Goal: Task Accomplishment & Management: Complete application form

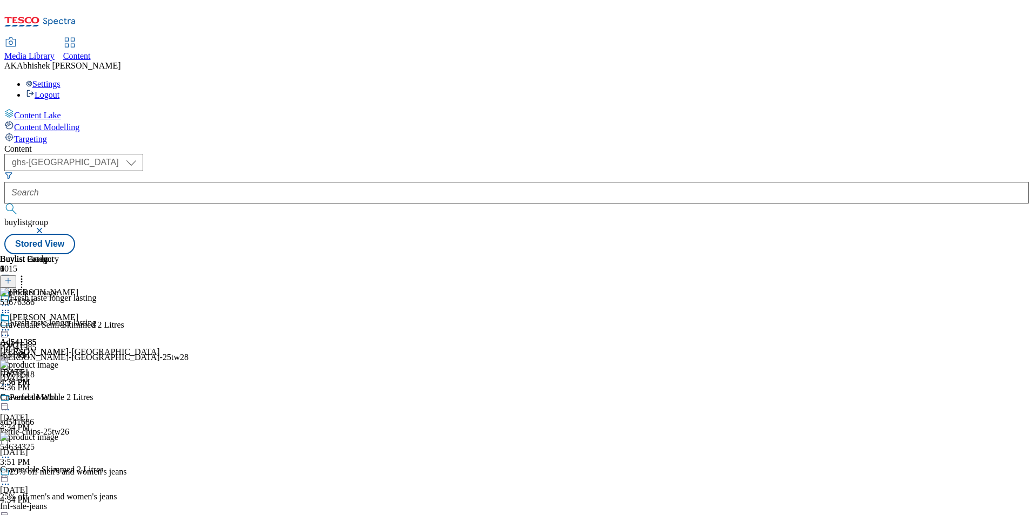
select select "ghs-[GEOGRAPHIC_DATA]"
click at [4, 204] on button "submit" at bounding box center [11, 209] width 15 height 11
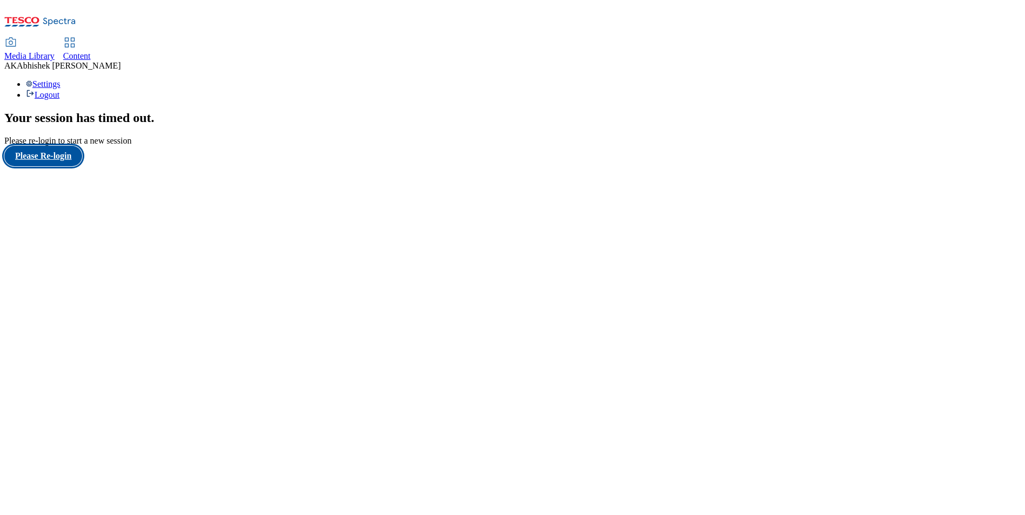
click at [56, 166] on button "Please Re-login" at bounding box center [43, 156] width 78 height 21
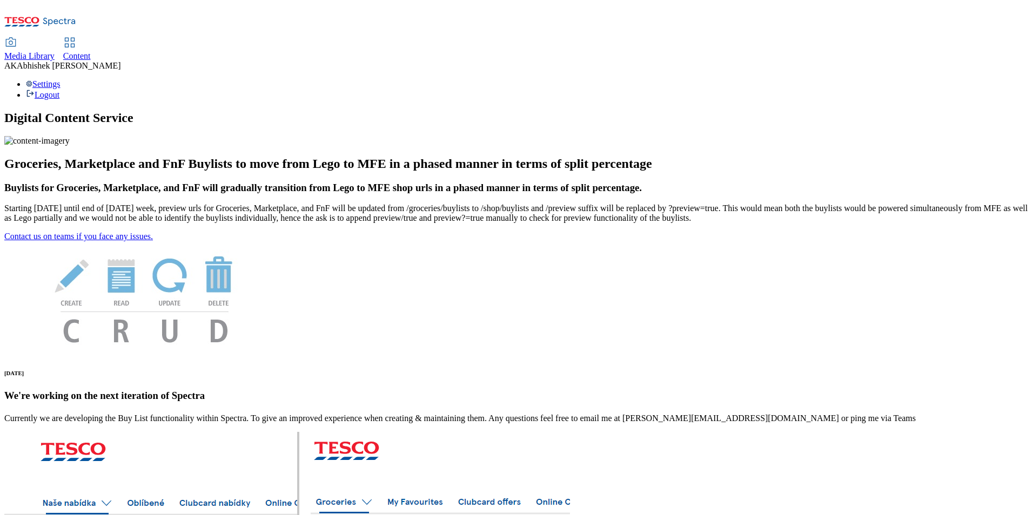
click at [91, 51] on span "Content" at bounding box center [77, 55] width 28 height 9
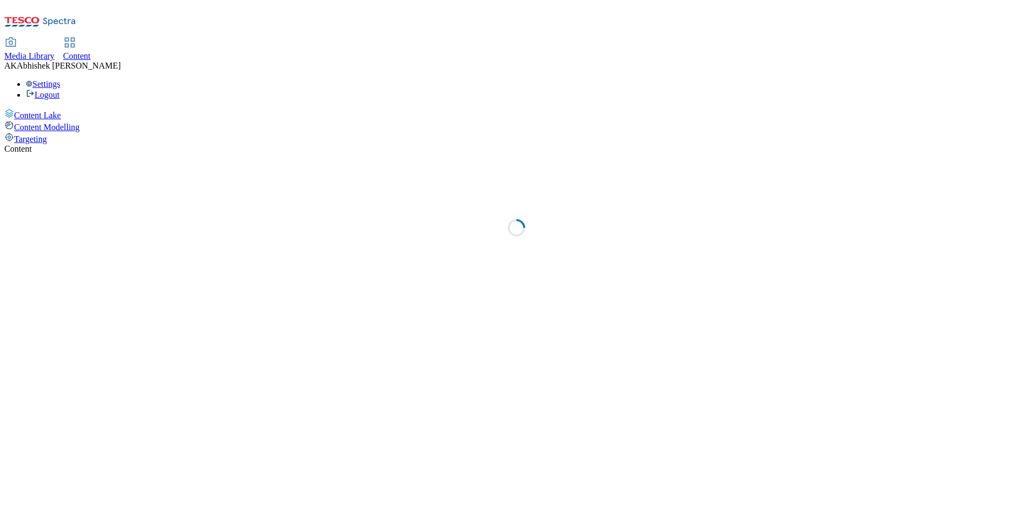
select select "ghs-[GEOGRAPHIC_DATA]"
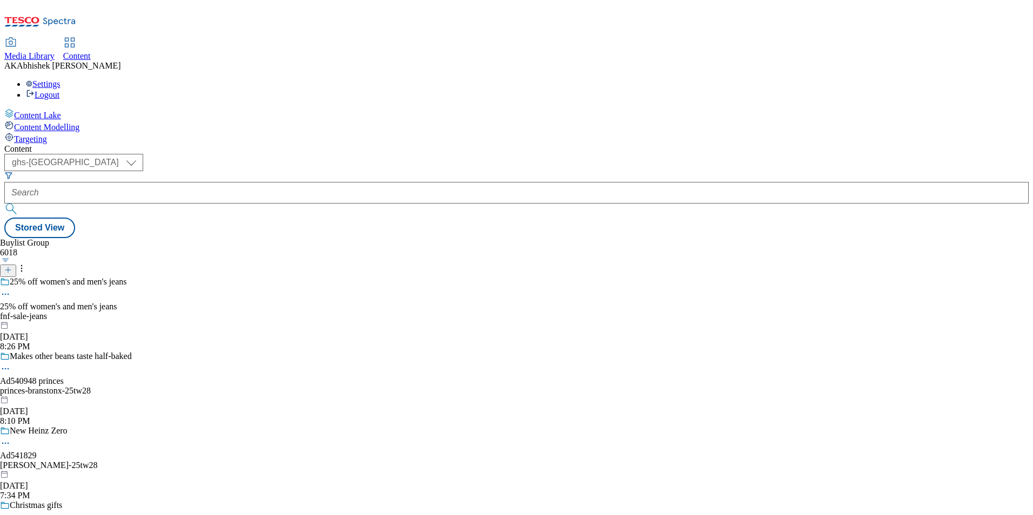
click at [12, 266] on icon at bounding box center [8, 270] width 8 height 8
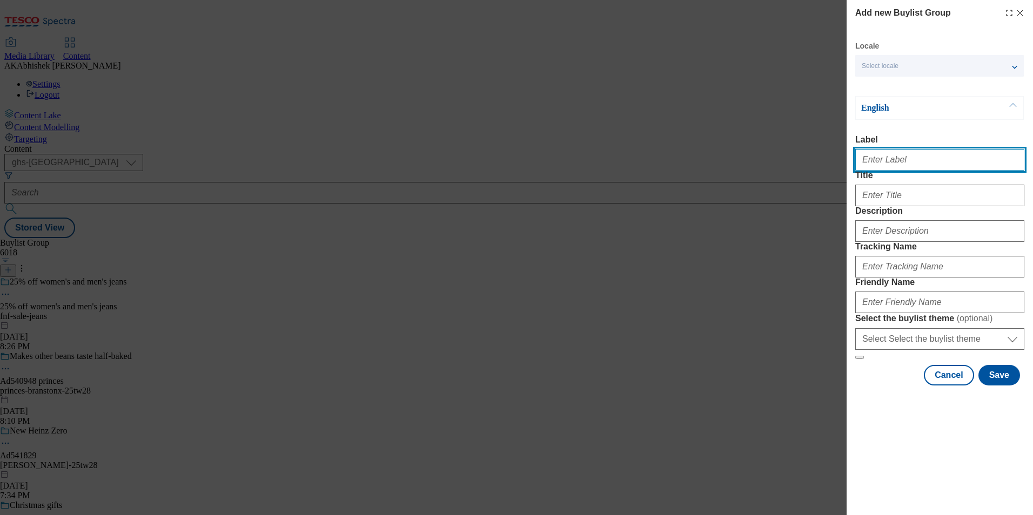
click at [908, 166] on input "Label" at bounding box center [939, 160] width 169 height 22
paste input "541672"
type input "Ad541672"
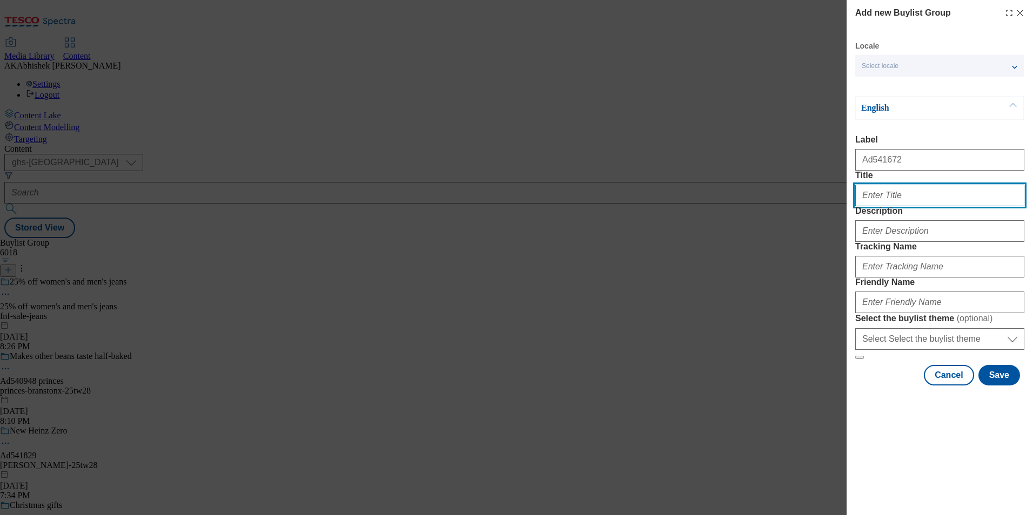
click at [891, 206] on input "Title" at bounding box center [939, 196] width 169 height 22
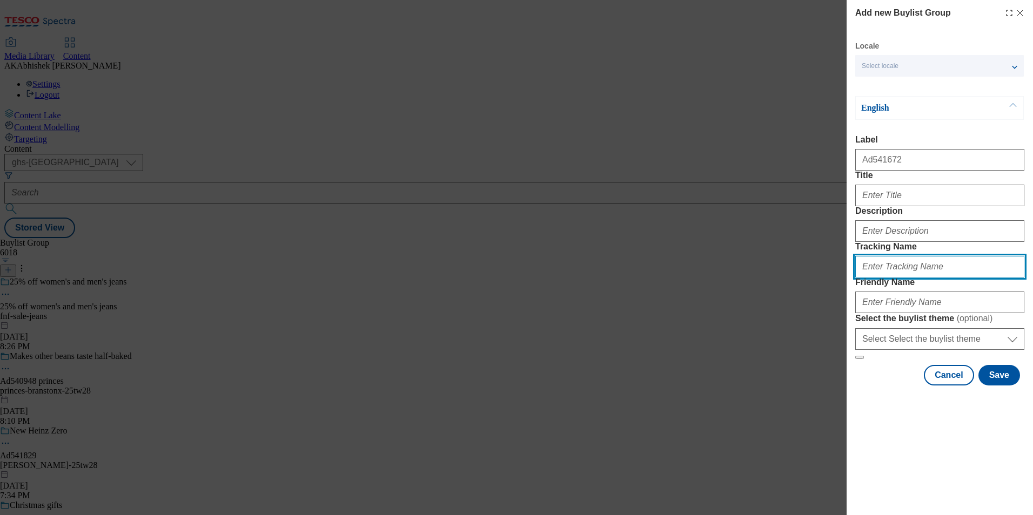
click at [910, 278] on input "Tracking Name" at bounding box center [939, 267] width 169 height 22
paste input "541672"
type input "DH_AD541672"
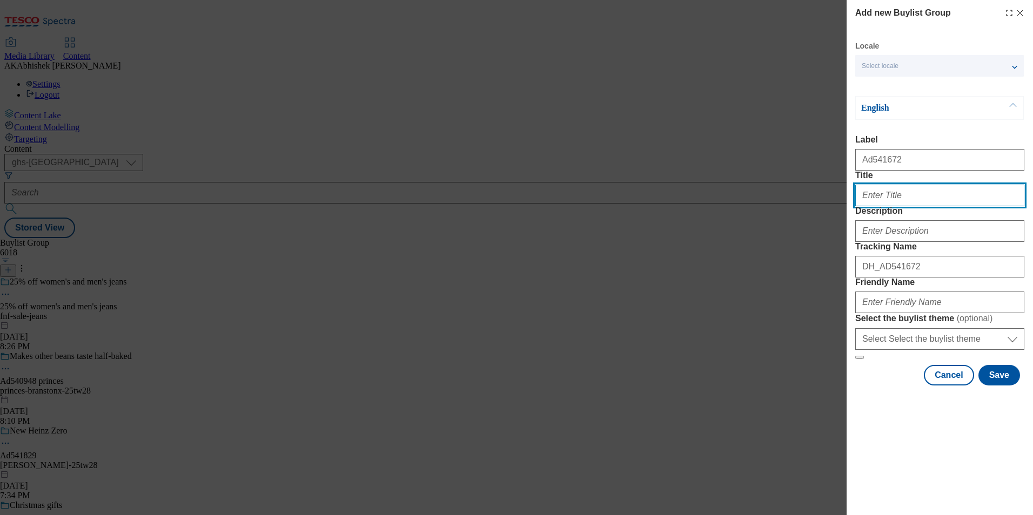
click at [895, 206] on input "Title" at bounding box center [939, 196] width 169 height 22
paste input "world’s purest wipes for sensitive skin"
click at [864, 206] on input "world’s purest wipes for sensitive skin" at bounding box center [939, 196] width 169 height 22
type input "World’s purest wipes for sensitive skin"
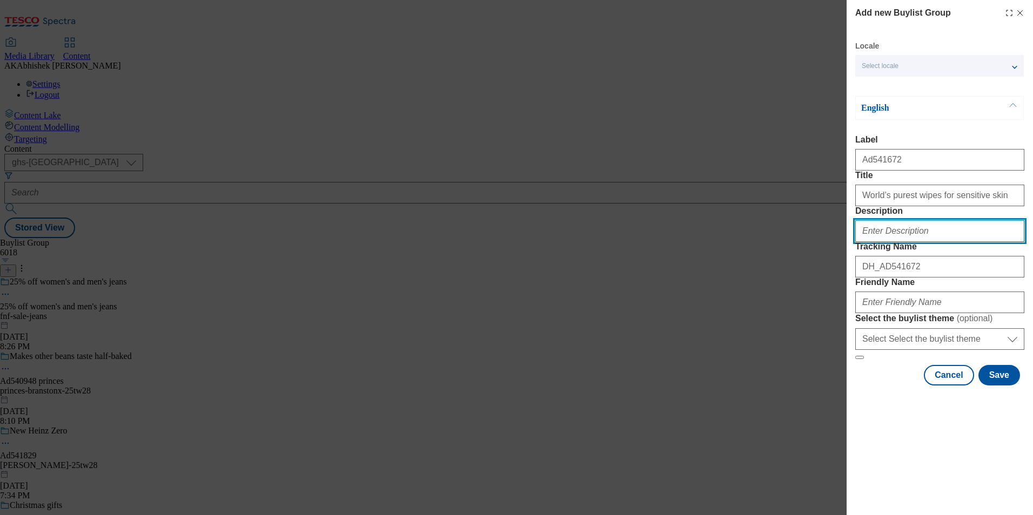
click at [889, 242] on input "Description" at bounding box center [939, 231] width 169 height 22
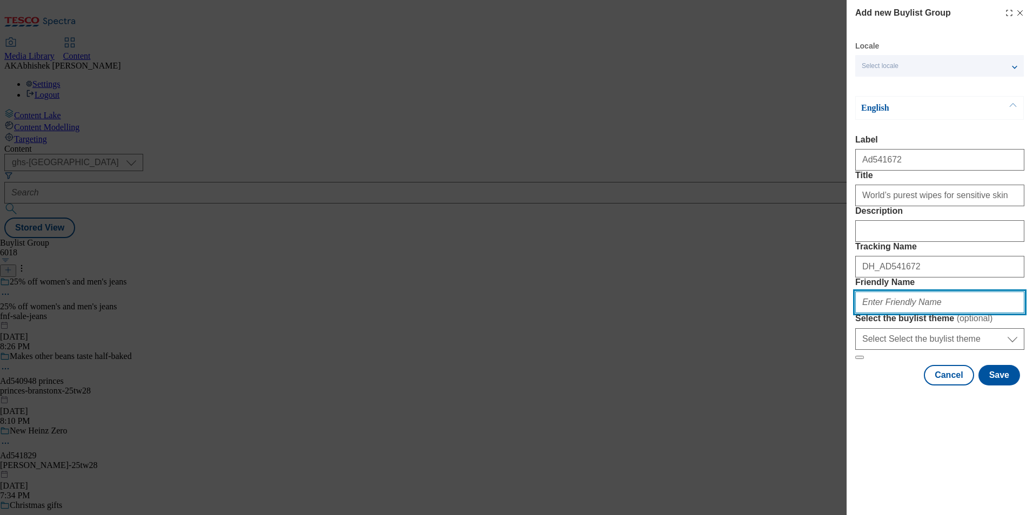
click at [950, 313] on input "Friendly Name" at bounding box center [939, 303] width 169 height 22
paste input "WaterWipes"
drag, startPoint x: 976, startPoint y: 375, endPoint x: 844, endPoint y: 379, distance: 131.3
click at [844, 379] on div "Add new Buylist Group Locale Select locale English Welsh English Label Ad541672…" at bounding box center [516, 257] width 1033 height 515
type input "waterwipes-strong-wipe-25tw27"
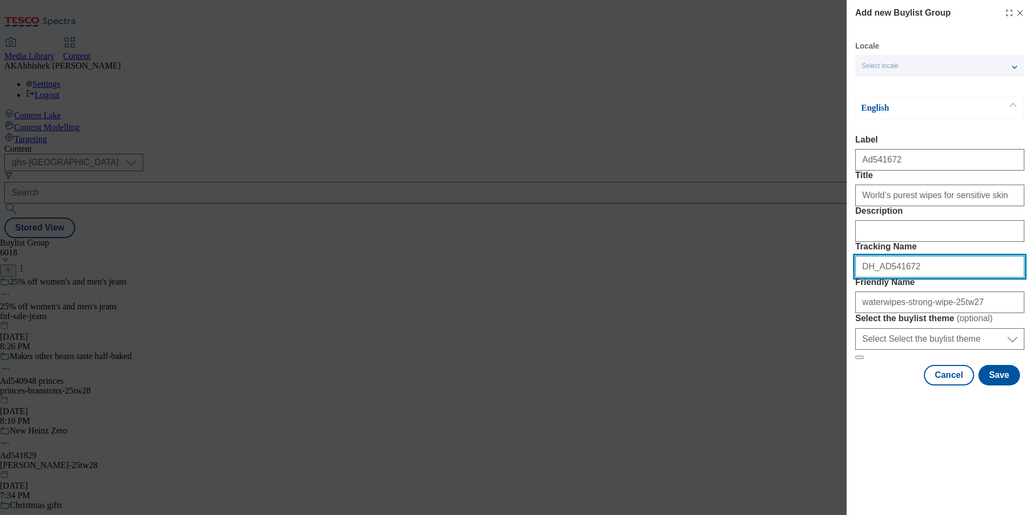
drag, startPoint x: 932, startPoint y: 326, endPoint x: 801, endPoint y: 325, distance: 131.3
click at [801, 325] on div "Add new Buylist Group Locale Select locale English Welsh English Label Ad541672…" at bounding box center [516, 257] width 1033 height 515
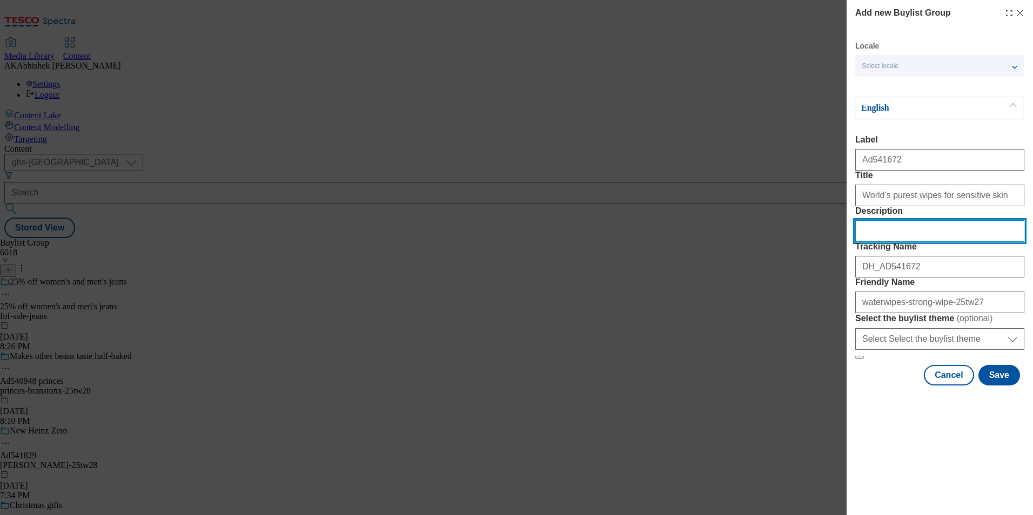
click at [918, 242] on input "Description" at bounding box center [939, 231] width 169 height 22
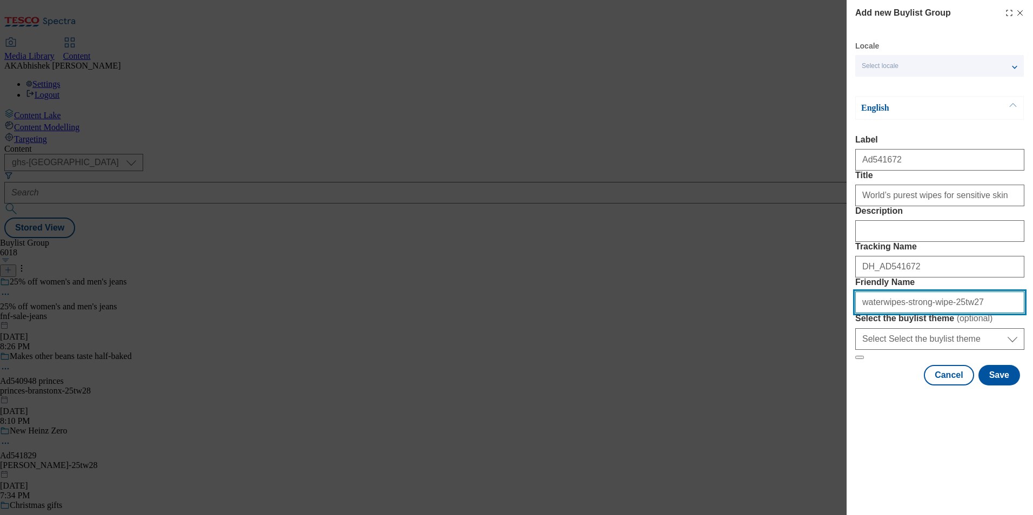
drag, startPoint x: 985, startPoint y: 384, endPoint x: 808, endPoint y: 379, distance: 177.3
click at [808, 379] on div "Add new Buylist Group Locale Select locale English Welsh English Label Ad541672…" at bounding box center [516, 257] width 1033 height 515
click at [966, 313] on input "waterwipes-strong-wipe-25tw27" at bounding box center [939, 303] width 169 height 22
drag, startPoint x: 968, startPoint y: 380, endPoint x: 839, endPoint y: 381, distance: 129.1
click at [839, 381] on div "Add new Buylist Group Locale Select locale English Welsh English Label Ad541672…" at bounding box center [516, 257] width 1033 height 515
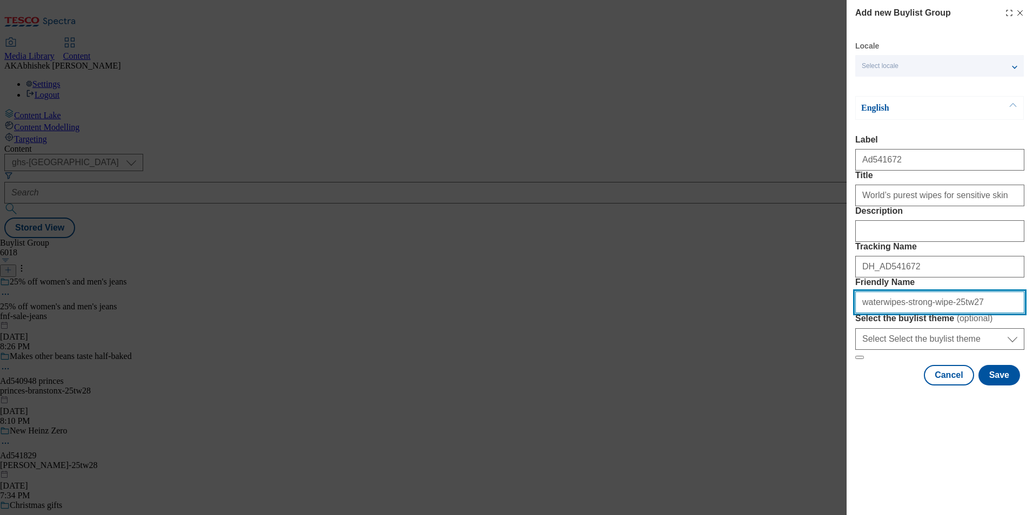
type input "waterwipes-strong-wipe-25tw27"
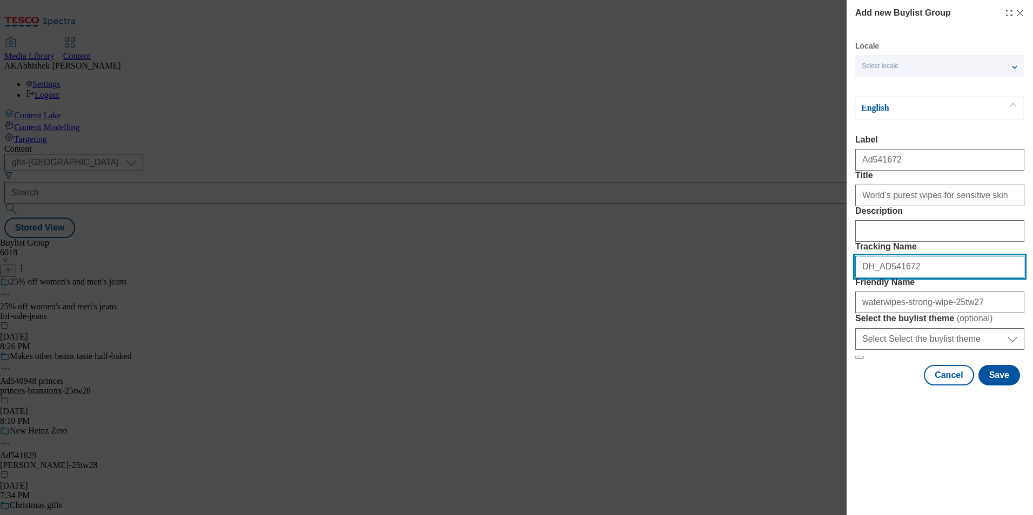
drag, startPoint x: 917, startPoint y: 323, endPoint x: 812, endPoint y: 323, distance: 104.3
click at [812, 323] on div "Add new Buylist Group Locale Select locale English Welsh English Label Ad541672…" at bounding box center [516, 257] width 1033 height 515
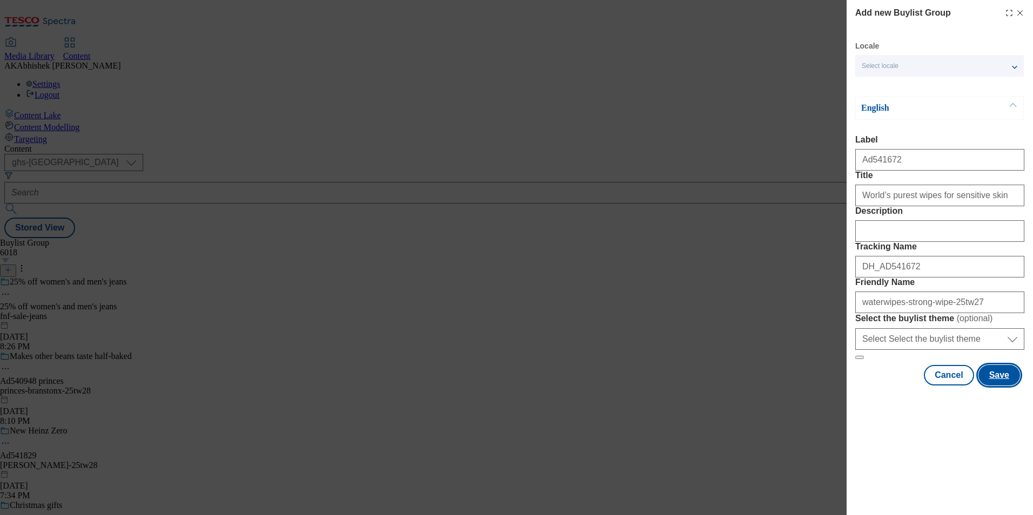
click at [1000, 386] on button "Save" at bounding box center [999, 375] width 42 height 21
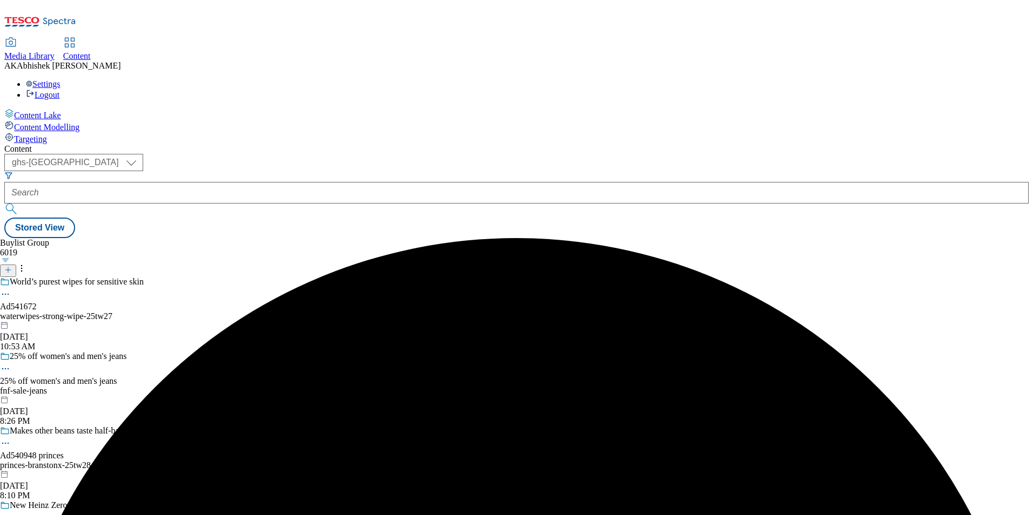
click at [189, 312] on div "waterwipes-strong-wipe-25tw27" at bounding box center [94, 317] width 189 height 10
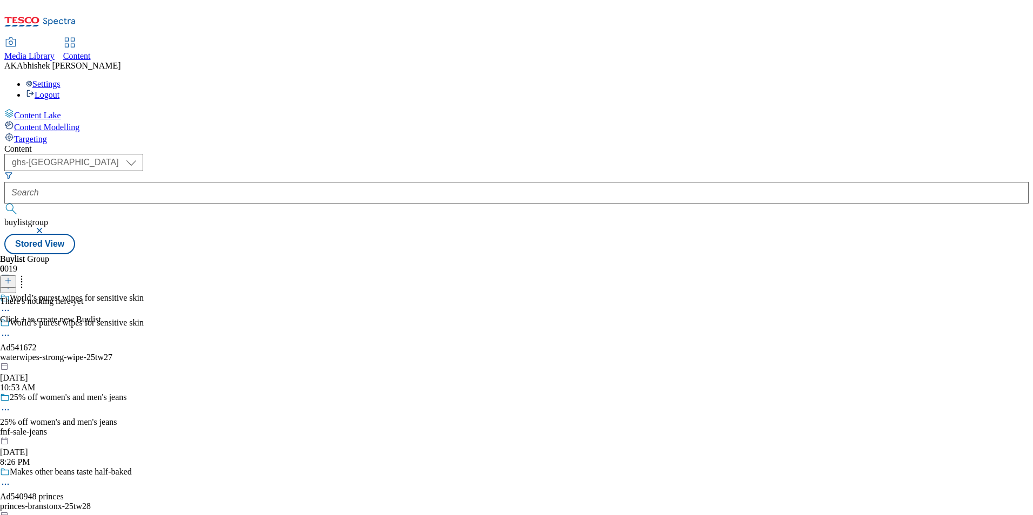
click at [11, 281] on line at bounding box center [7, 281] width 5 height 0
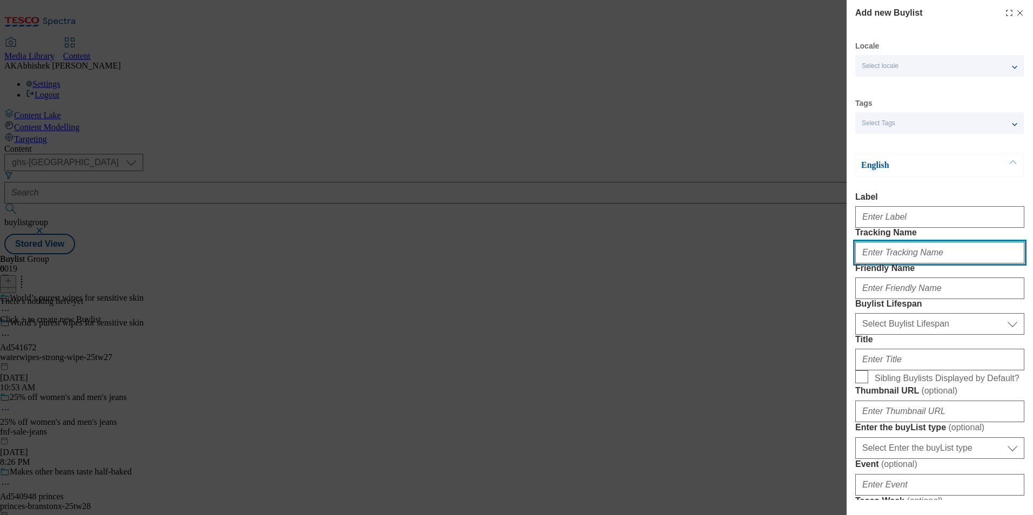
click at [900, 264] on input "Tracking Name" at bounding box center [939, 253] width 169 height 22
paste input "DH_AD541672"
click at [883, 264] on input "DH_AD541672" at bounding box center [939, 253] width 169 height 22
type input "DH_AD541672"
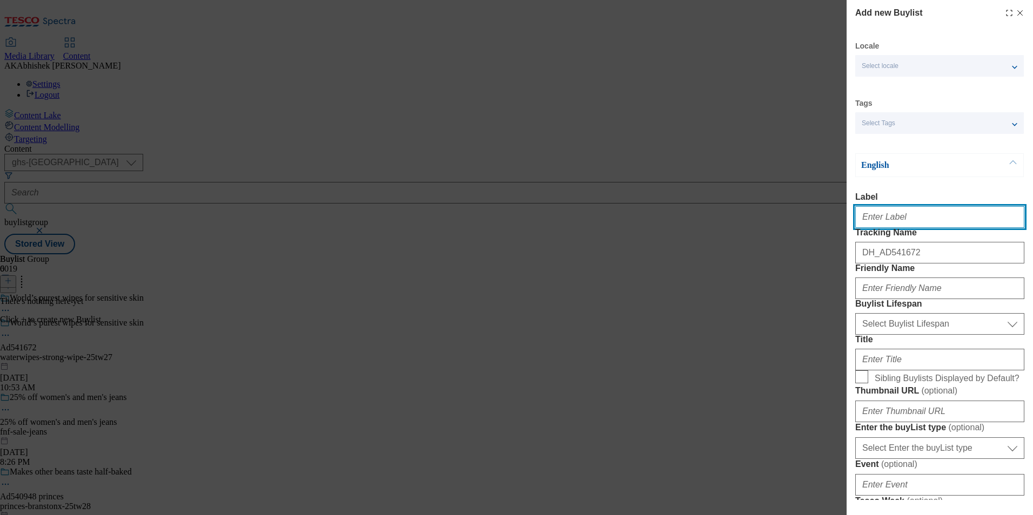
click at [884, 224] on input "Label" at bounding box center [939, 217] width 169 height 22
paste input "541672"
type input "Ad541672"
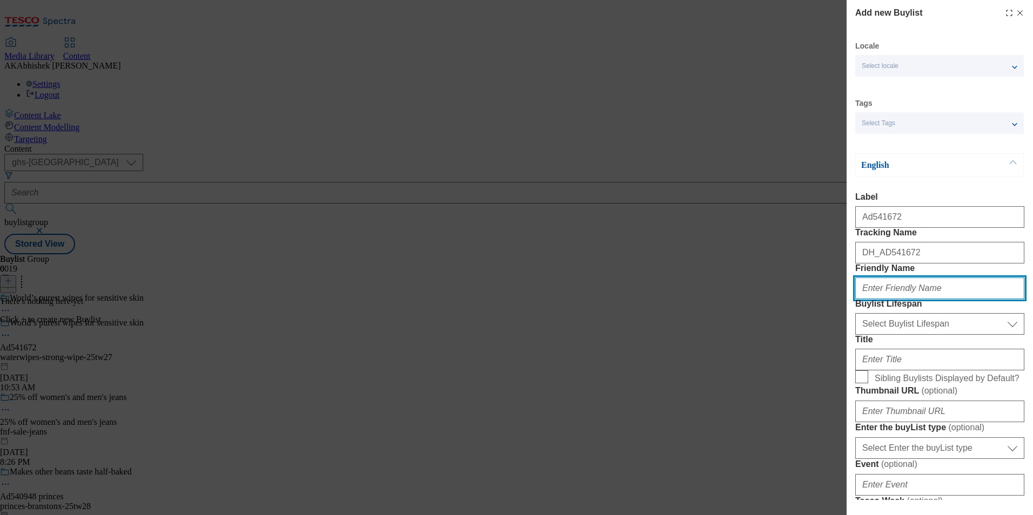
click at [918, 299] on input "Friendly Name" at bounding box center [939, 289] width 169 height 22
paste input "waterwipes-strong-wipe"
type input "waterwipes-strong-wipe"
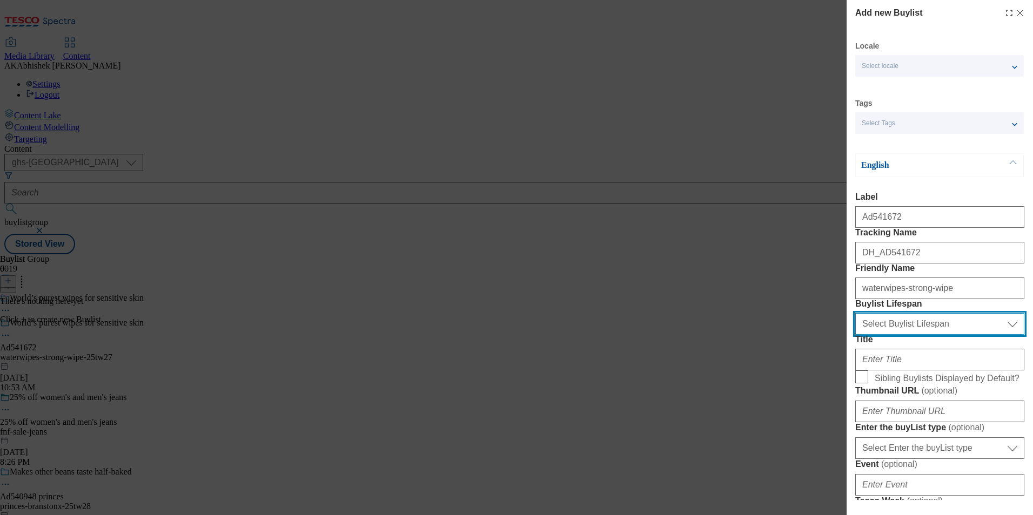
click at [901, 335] on select "Select Buylist Lifespan evergreen seasonal tactical" at bounding box center [939, 324] width 169 height 22
select select "tactical"
click at [855, 335] on select "Select Buylist Lifespan evergreen seasonal tactical" at bounding box center [939, 324] width 169 height 22
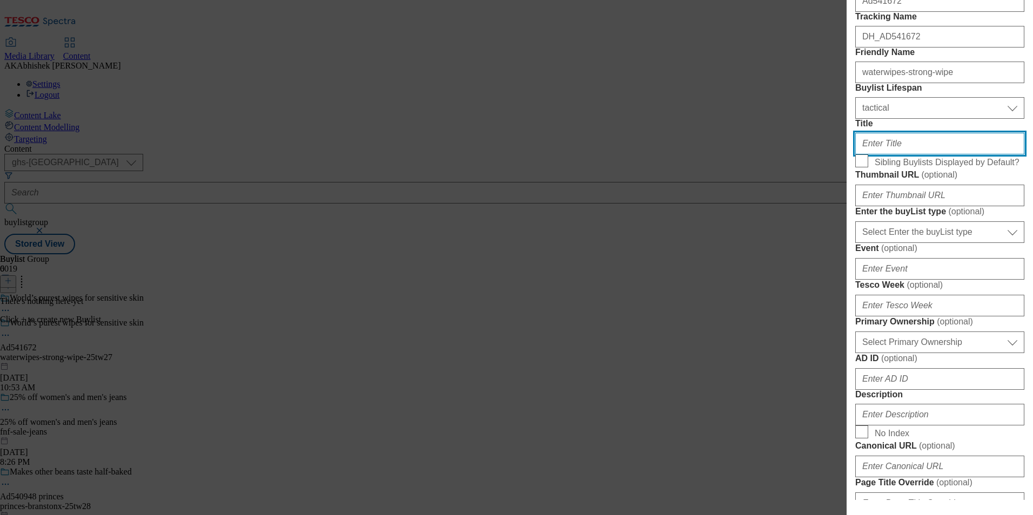
click at [900, 154] on input "Title" at bounding box center [939, 144] width 169 height 22
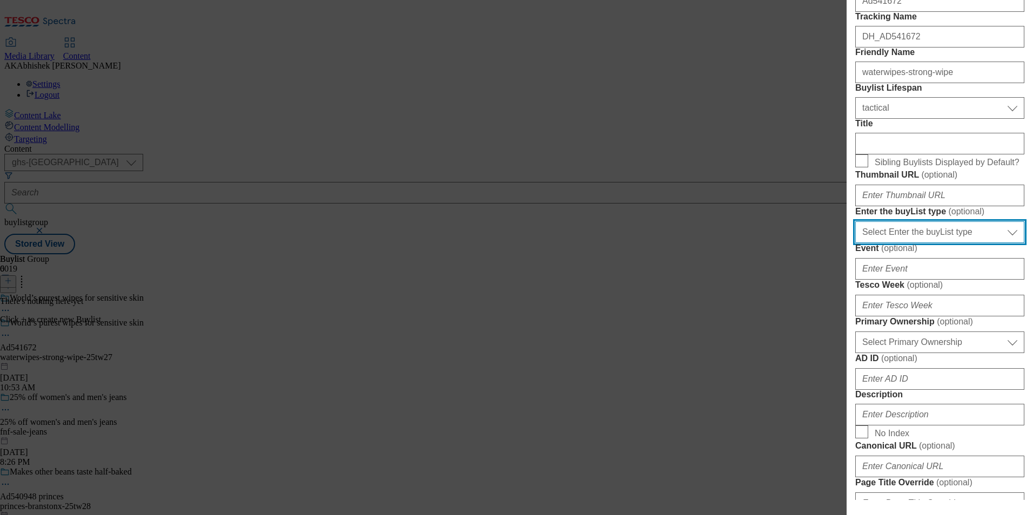
click at [915, 243] on select "Select Enter the buyList type event supplier funded long term >4 weeks supplier…" at bounding box center [939, 232] width 169 height 22
select select "supplier funded short term 1-3 weeks"
click at [855, 243] on select "Select Enter the buyList type event supplier funded long term >4 weeks supplier…" at bounding box center [939, 232] width 169 height 22
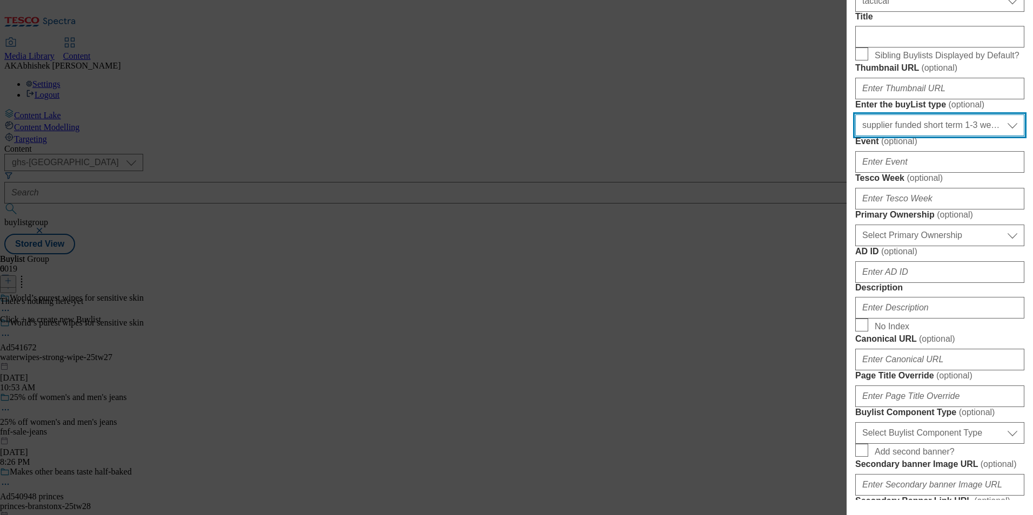
scroll to position [324, 0]
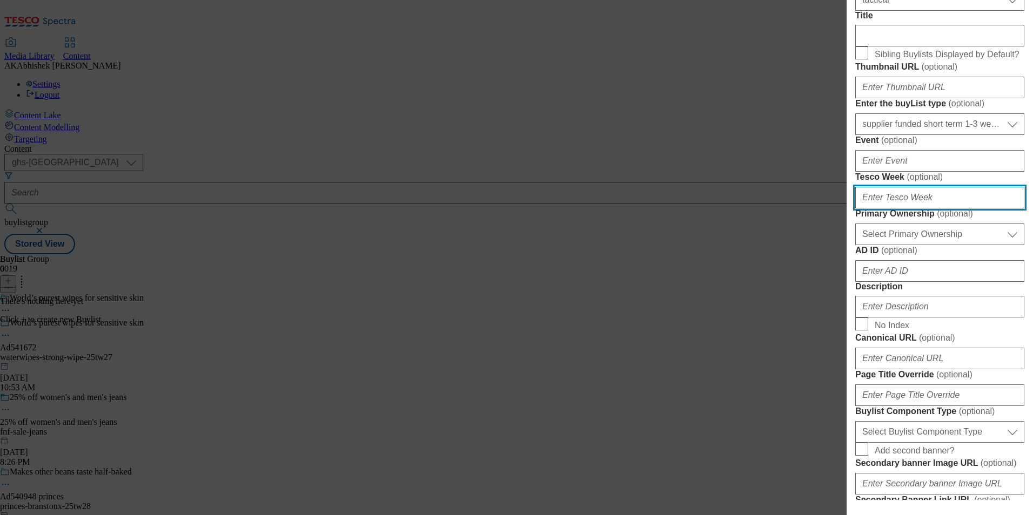
click at [898, 209] on input "Tesco Week ( optional )" at bounding box center [939, 198] width 169 height 22
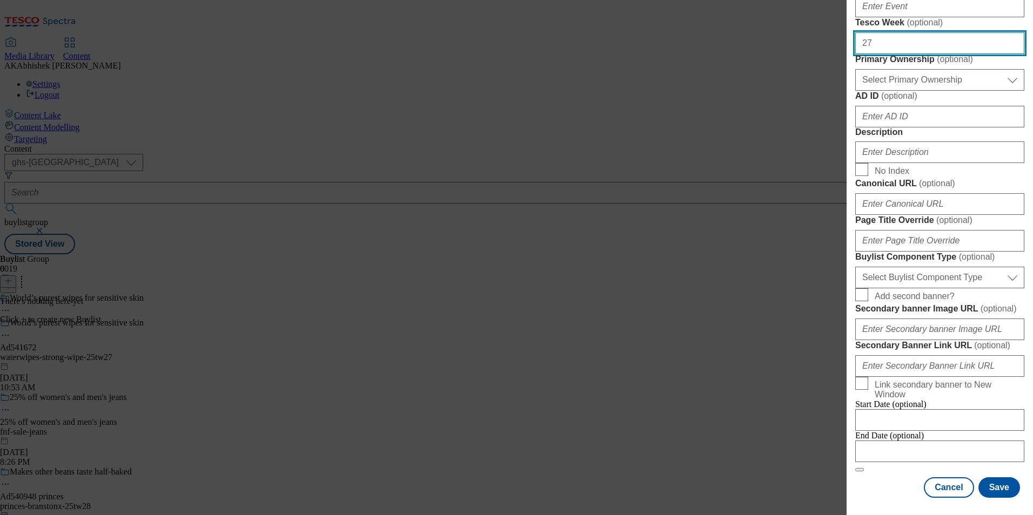
scroll to position [486, 0]
type input "27"
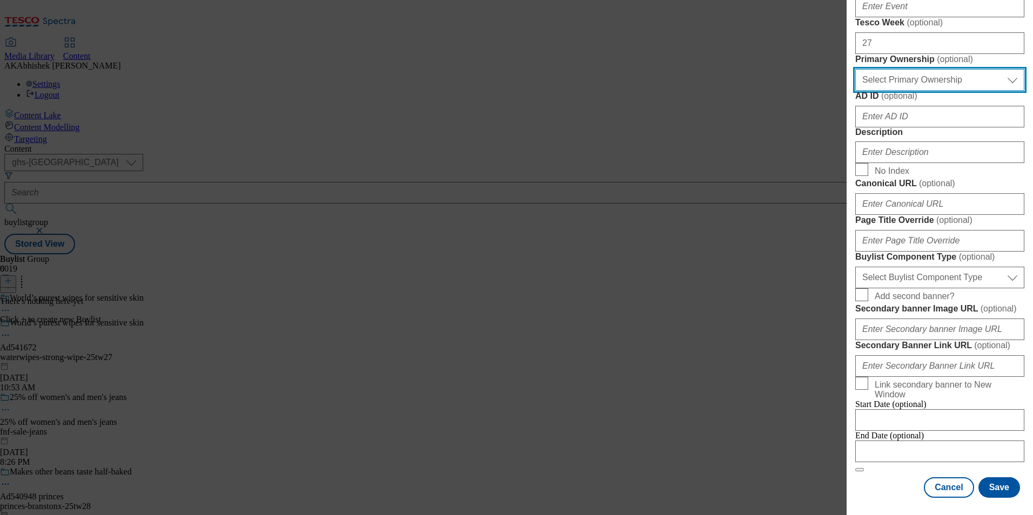
click at [921, 91] on select "Select Primary Ownership tesco dunnhumby" at bounding box center [939, 80] width 169 height 22
select select "dunnhumby"
click at [855, 91] on select "Select Primary Ownership tesco dunnhumby" at bounding box center [939, 80] width 169 height 22
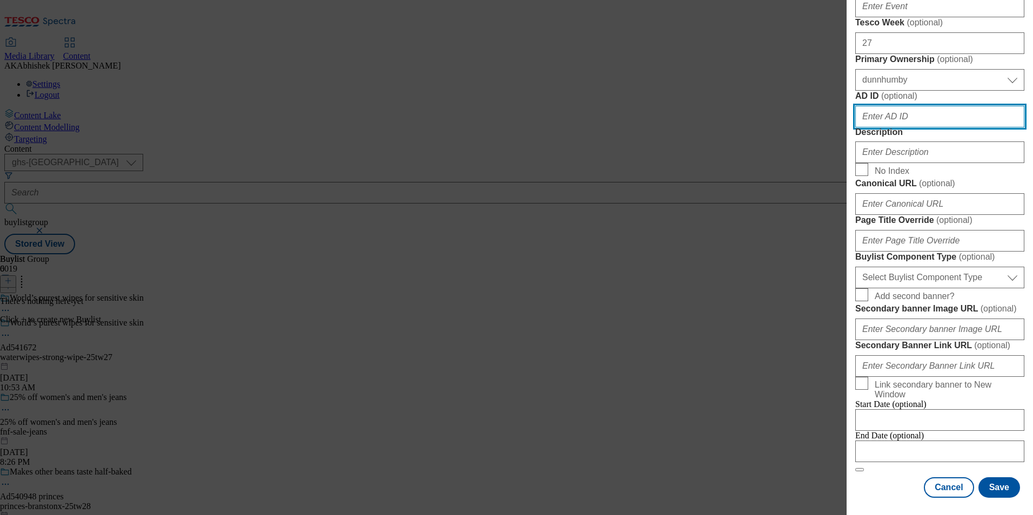
click at [946, 127] on input "AD ID ( optional )" at bounding box center [939, 117] width 169 height 22
paste input "541672"
type input "541672"
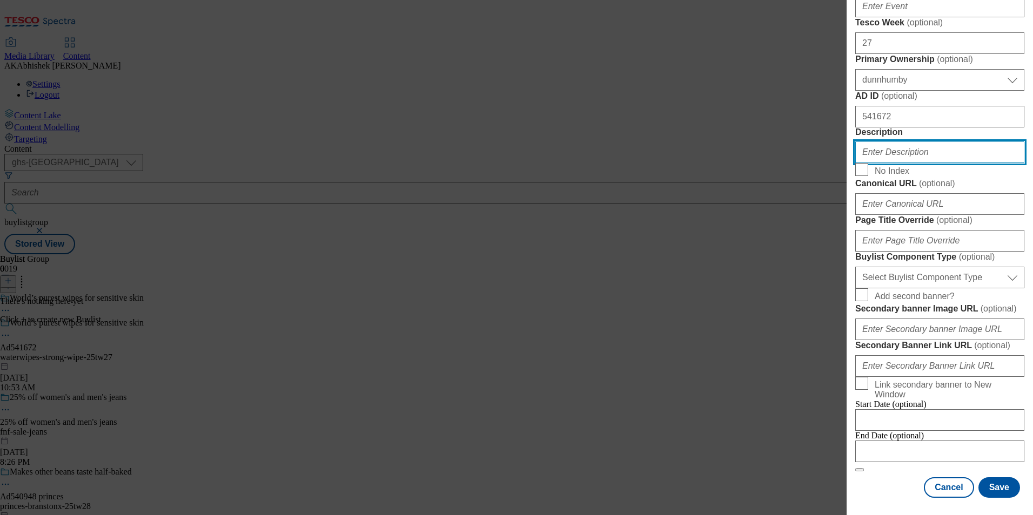
click at [905, 163] on input "Description" at bounding box center [939, 153] width 169 height 22
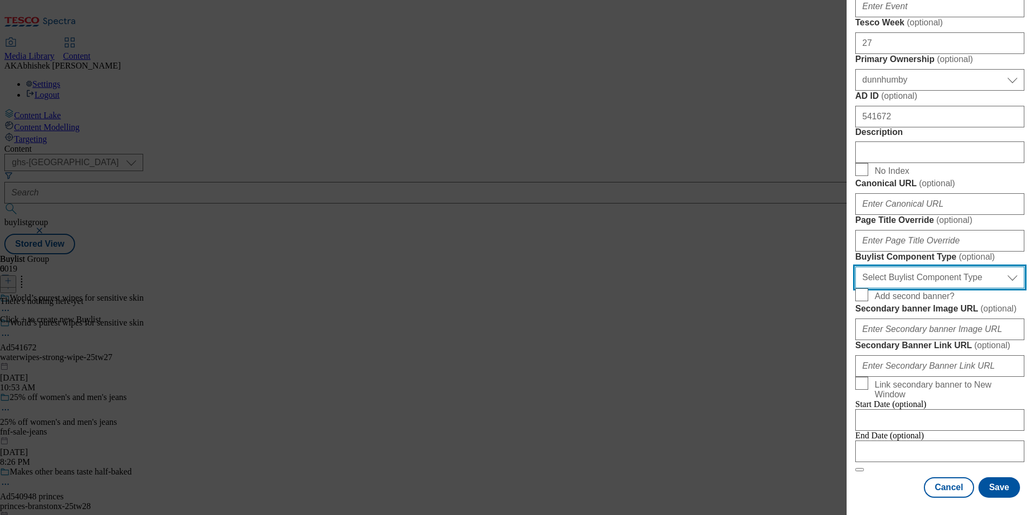
click at [913, 288] on select "Select Buylist Component Type Banner Competition Header Meal" at bounding box center [939, 278] width 169 height 22
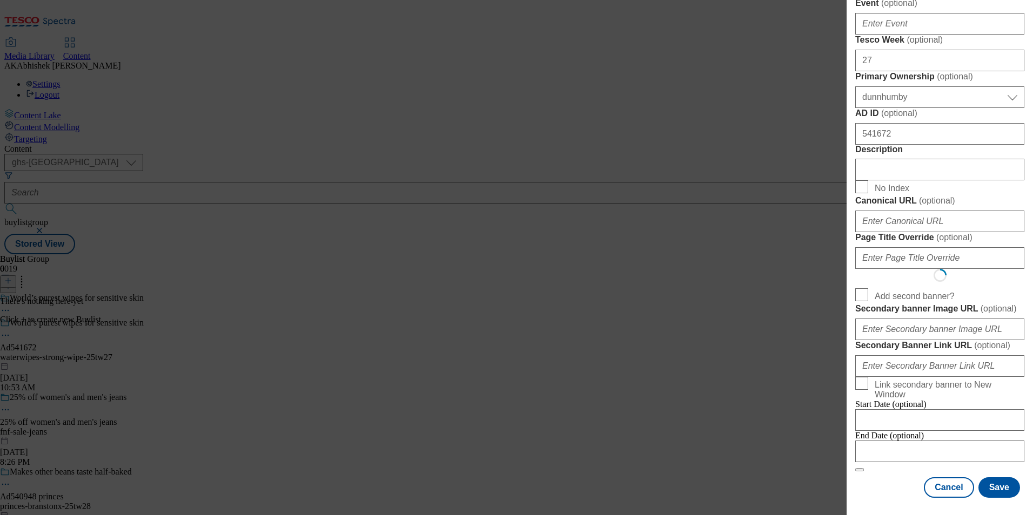
select select "Banner"
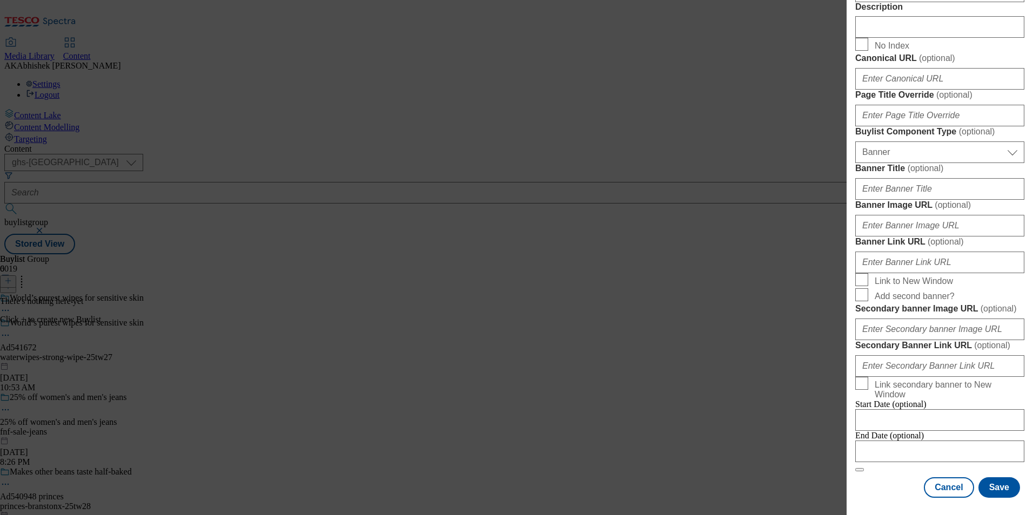
scroll to position [1066, 0]
click at [955, 444] on input "Modal" at bounding box center [939, 452] width 169 height 22
select select "2025"
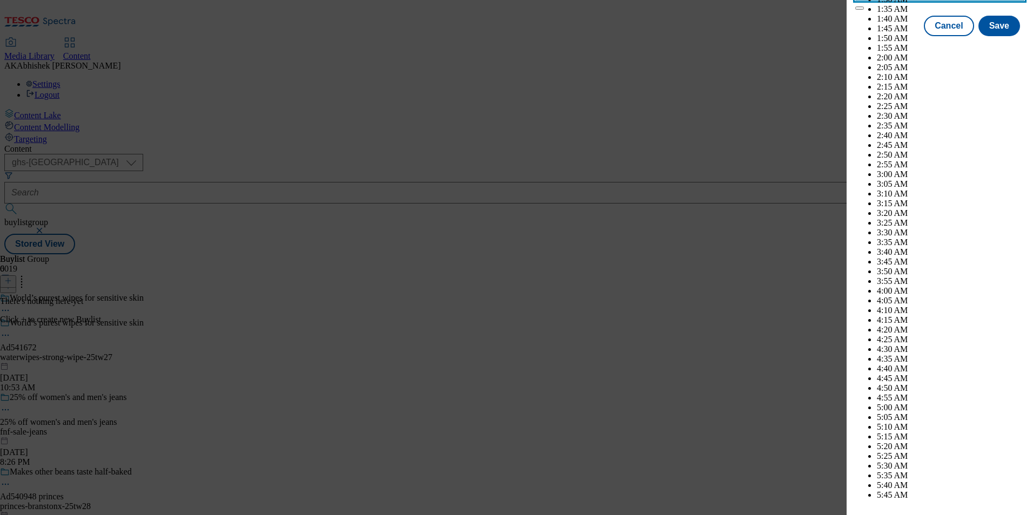
scroll to position [2588, 0]
select select "November"
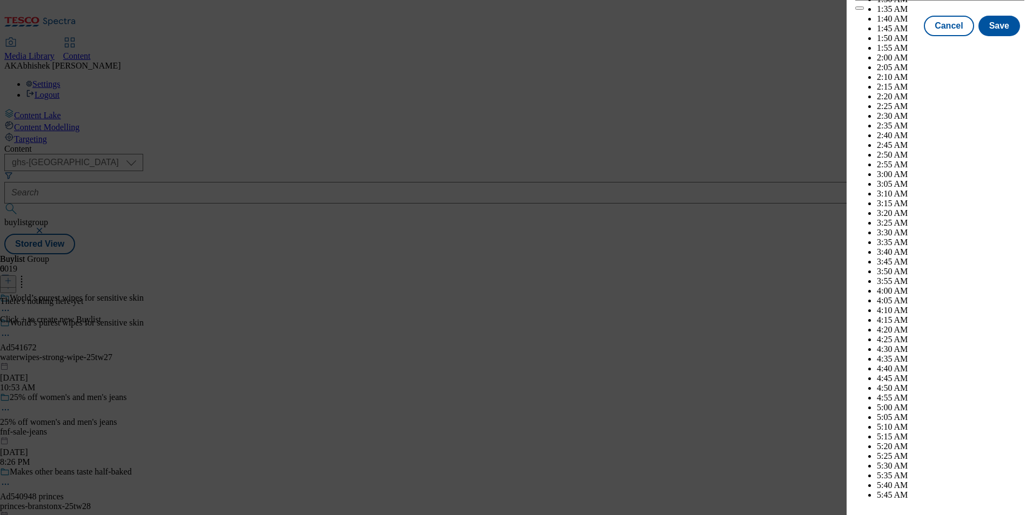
click at [991, 46] on button "Save" at bounding box center [999, 35] width 42 height 21
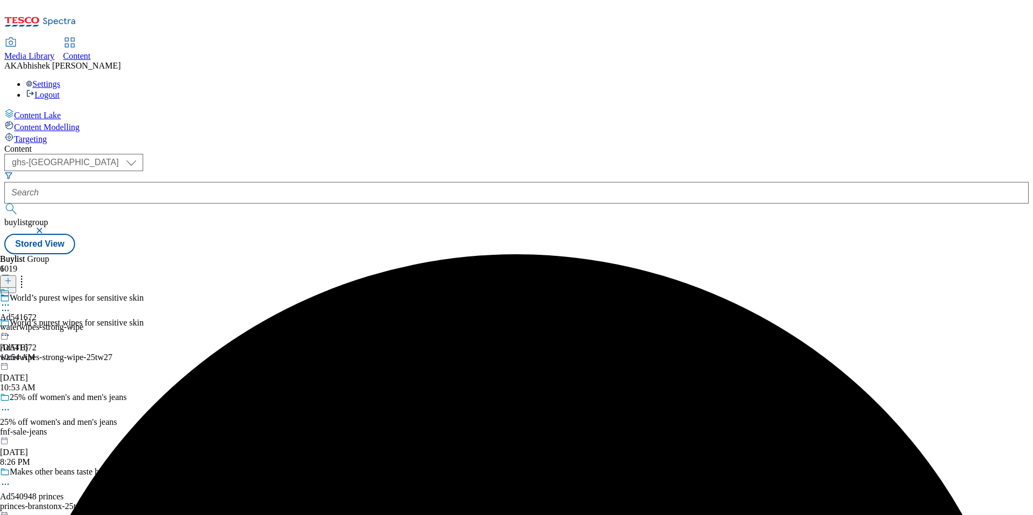
click at [84, 323] on div "waterwipes-strong-wipe" at bounding box center [42, 328] width 84 height 10
click at [12, 277] on icon at bounding box center [8, 281] width 8 height 8
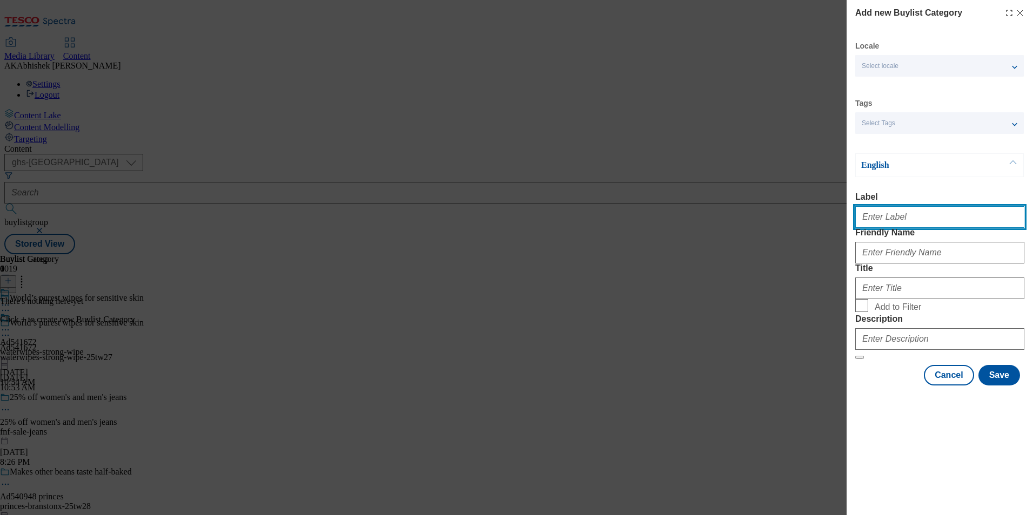
click at [875, 226] on input "Label" at bounding box center [939, 217] width 169 height 22
paste input "541672"
type input "Ad541672"
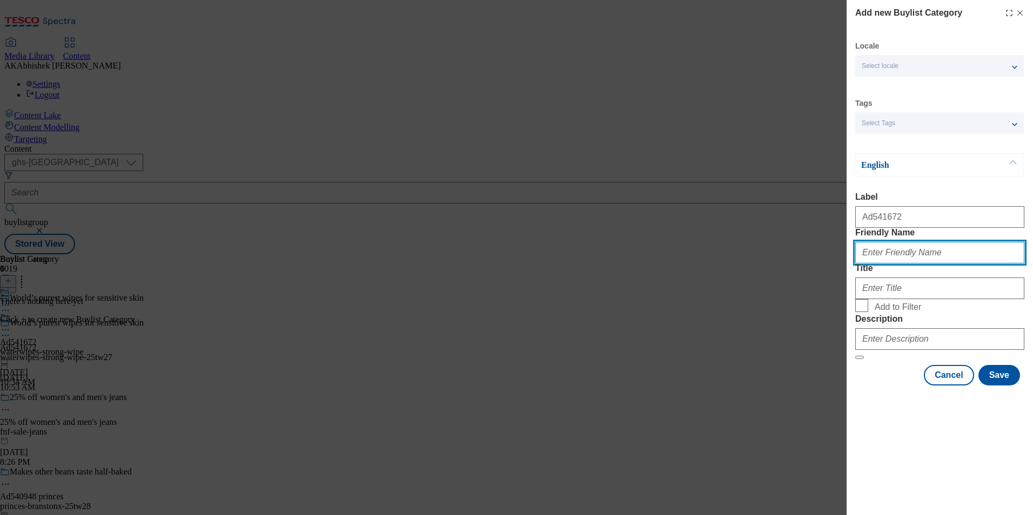
paste input "waterwipes-strong-wipe"
type input "waterwipes-strong-wipe"
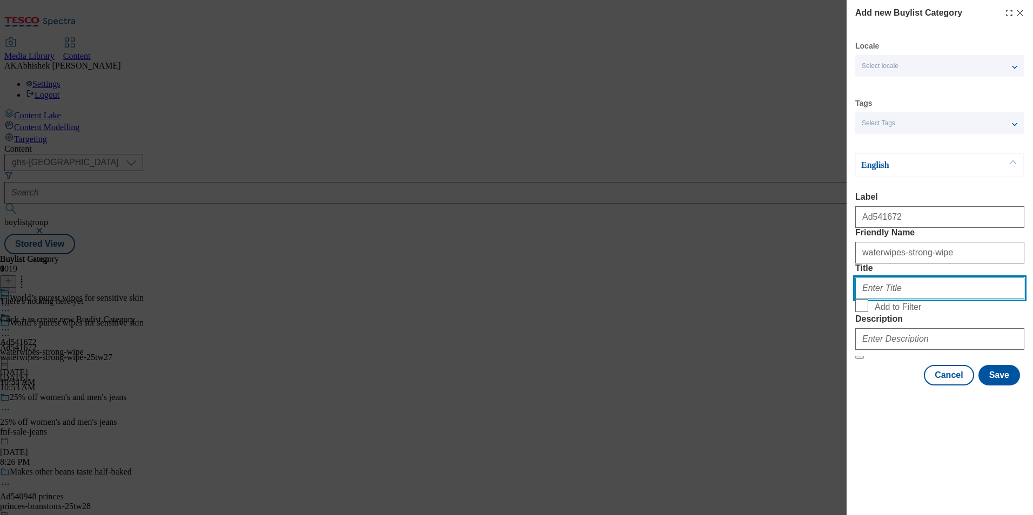
click at [893, 299] on input "Title" at bounding box center [939, 289] width 169 height 22
paste input "waterwipes-strong-wipe"
type input "waterwipes-strong-wipe"
paste input "WaterWipes"
type input "WaterWipes"
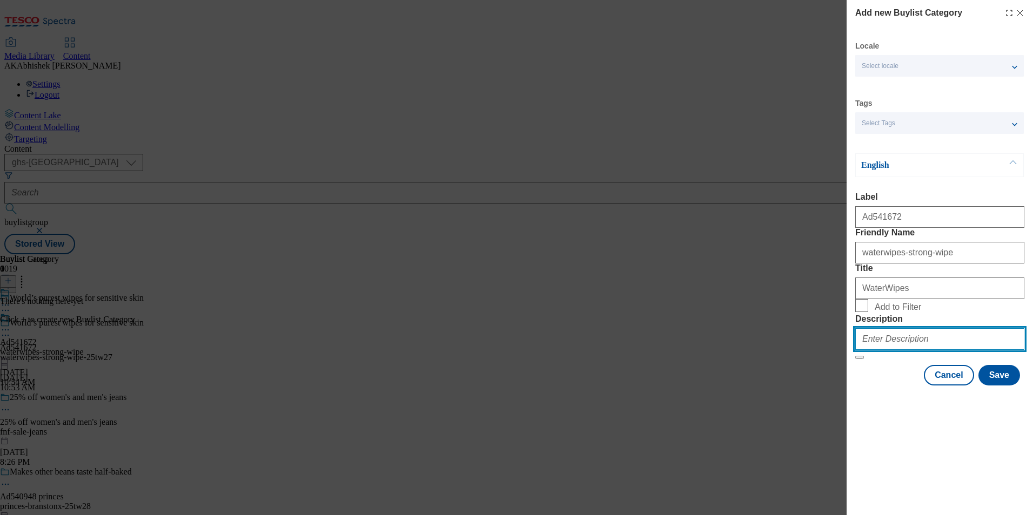
click at [906, 350] on input "Description" at bounding box center [939, 339] width 169 height 22
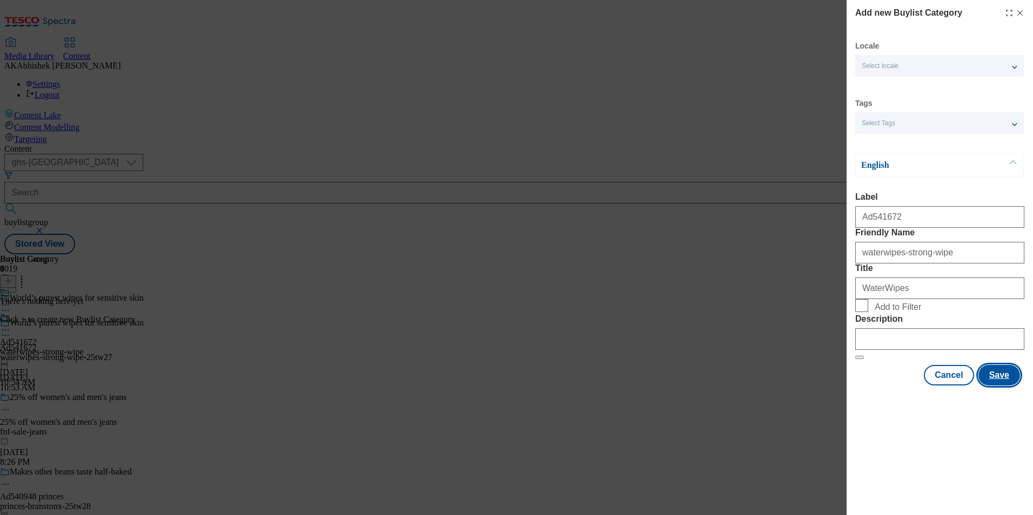
click at [999, 386] on button "Save" at bounding box center [999, 375] width 42 height 21
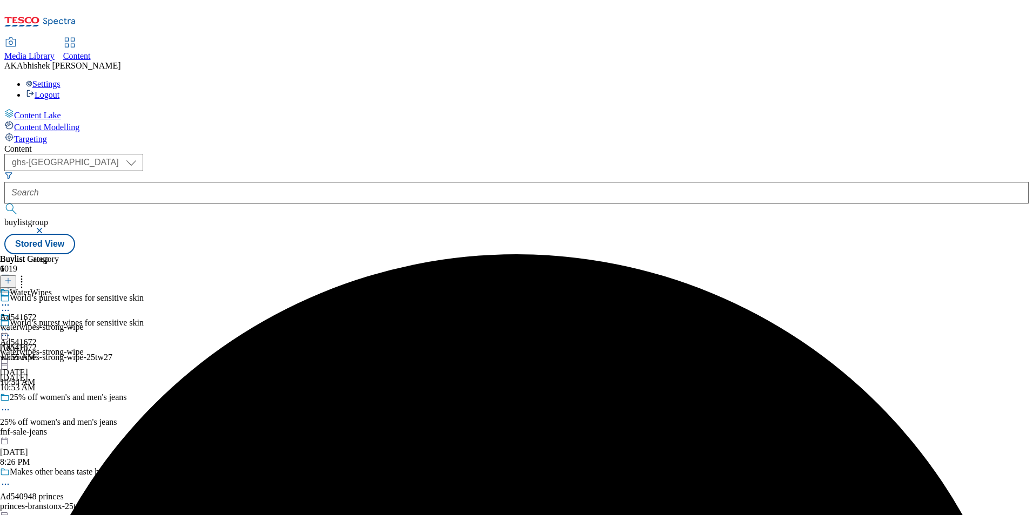
click at [84, 323] on div "waterwipes-strong-wipe" at bounding box center [42, 328] width 84 height 10
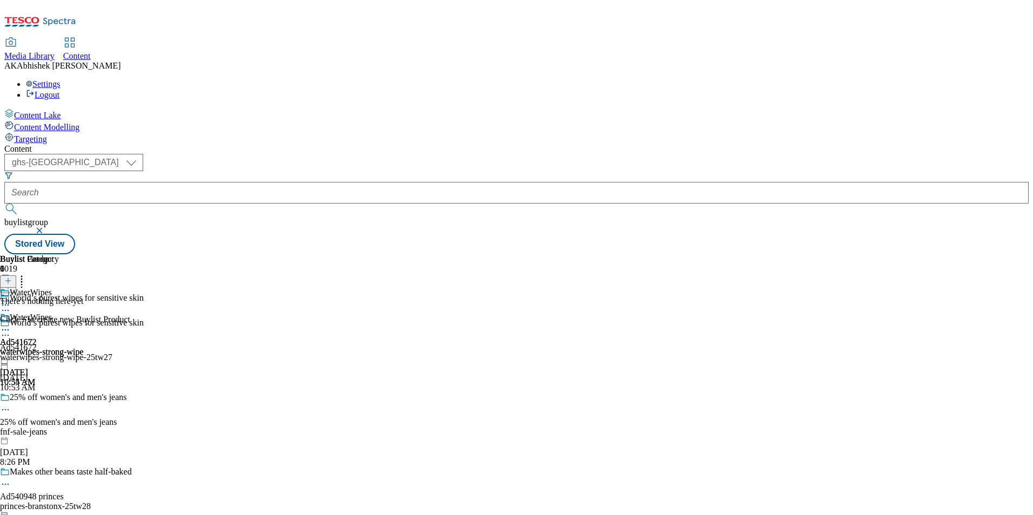
click at [130, 274] on div at bounding box center [65, 281] width 130 height 14
click at [11, 281] on line at bounding box center [7, 281] width 5 height 0
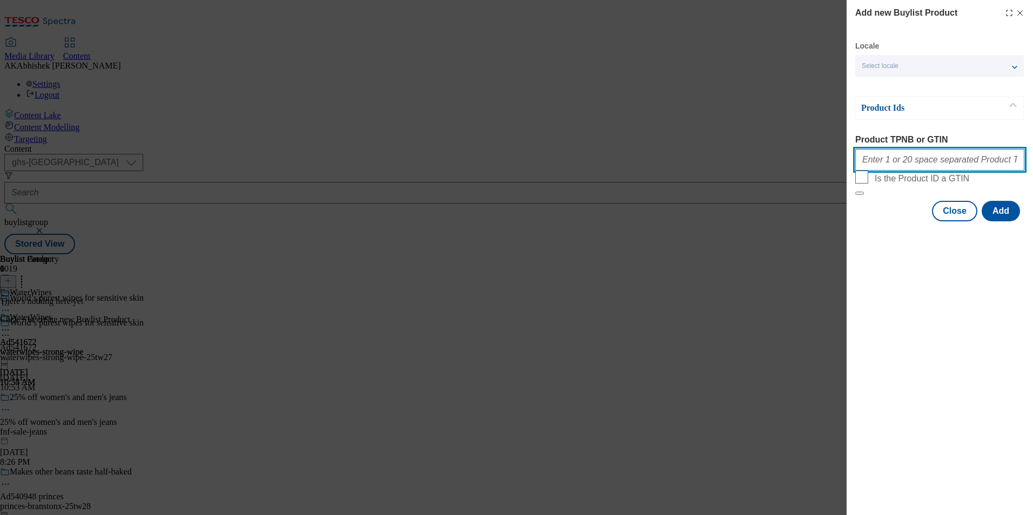
click at [884, 164] on input "Product TPNB or GTIN" at bounding box center [939, 160] width 169 height 22
paste input "88720845"
type input "88720845"
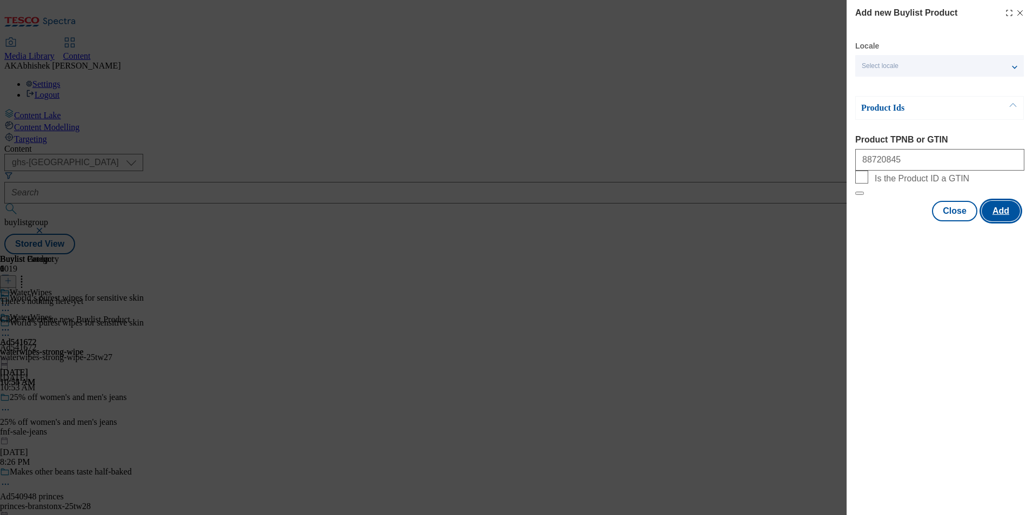
click at [1006, 221] on button "Add" at bounding box center [1001, 211] width 38 height 21
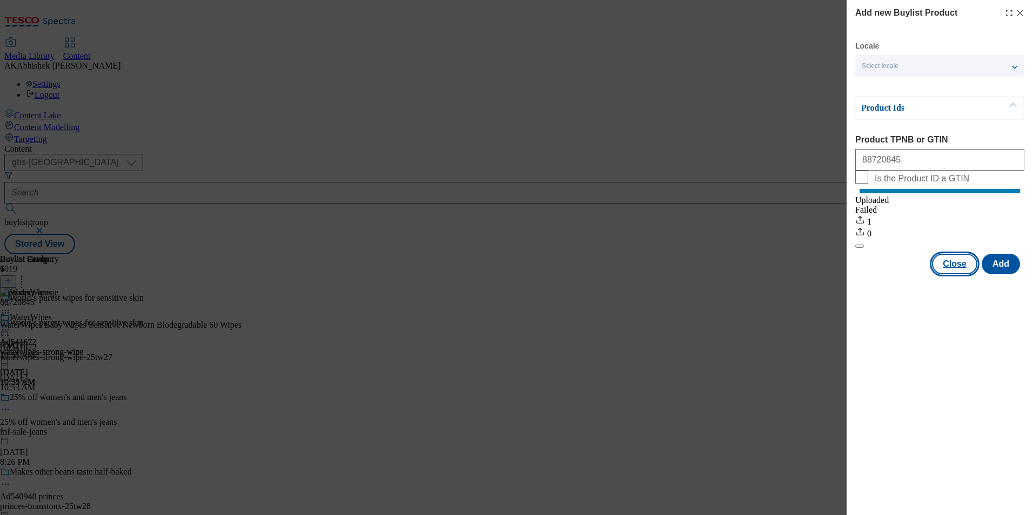
click at [956, 274] on button "Close" at bounding box center [954, 264] width 45 height 21
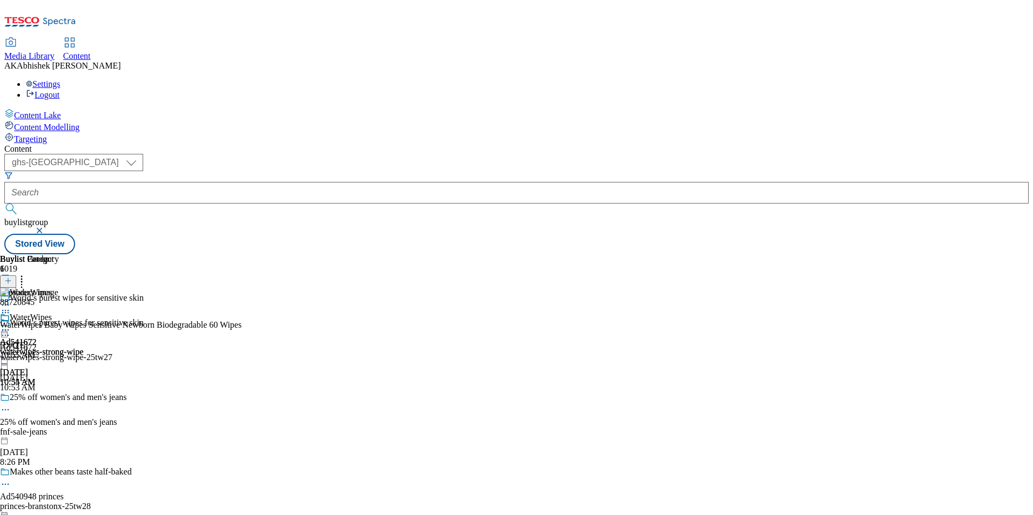
click at [11, 325] on icon at bounding box center [5, 330] width 11 height 11
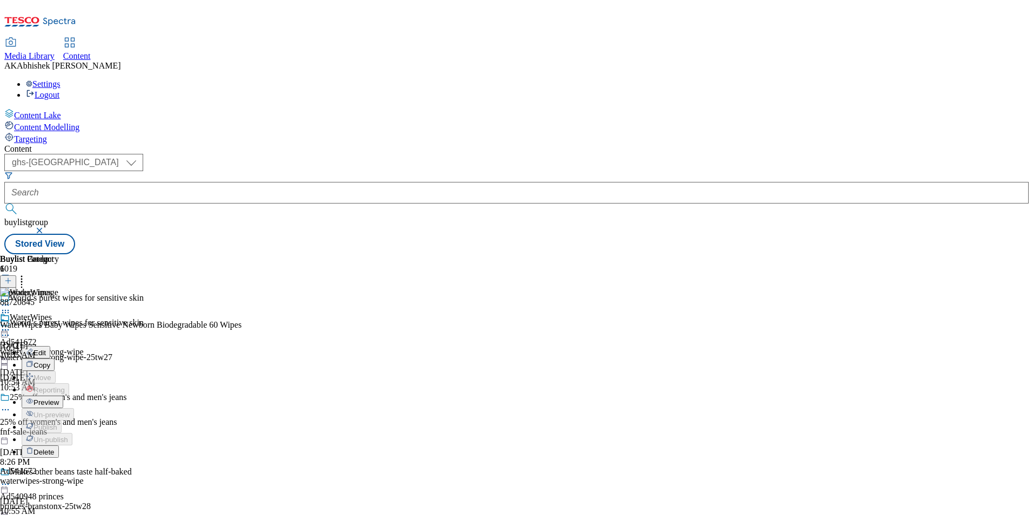
click at [59, 399] on span "Preview" at bounding box center [45, 403] width 25 height 8
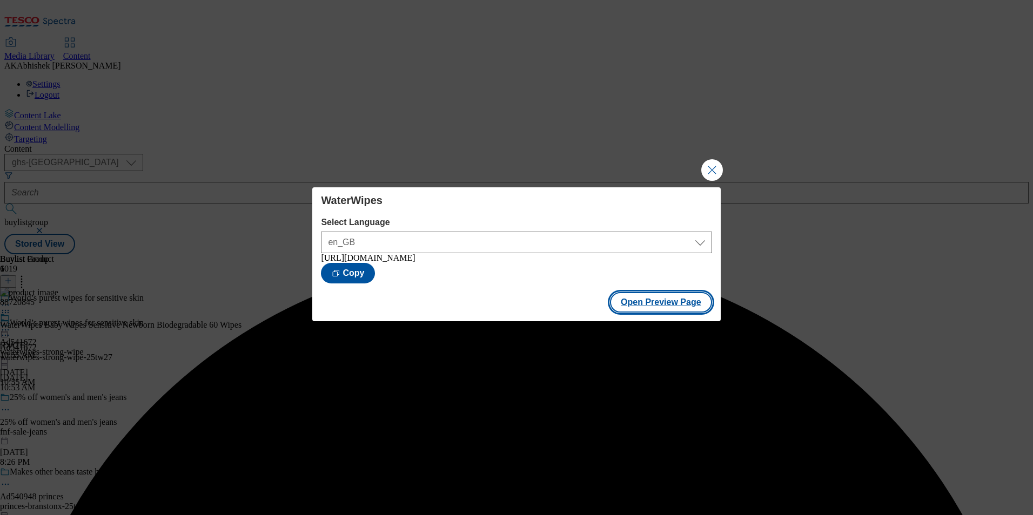
click at [635, 310] on button "Open Preview Page" at bounding box center [661, 302] width 102 height 21
click at [709, 169] on button "Close Modal" at bounding box center [712, 170] width 22 height 22
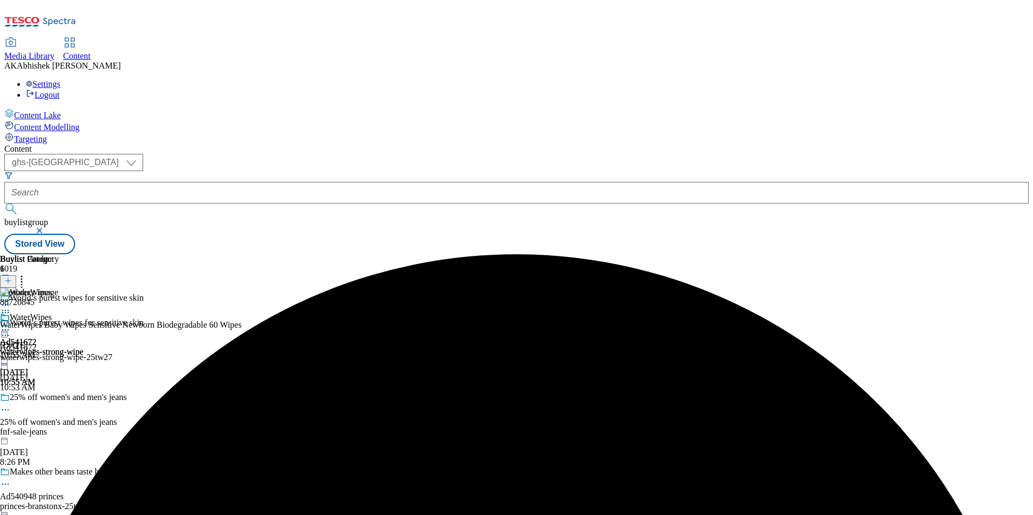
click at [11, 325] on icon at bounding box center [5, 330] width 11 height 11
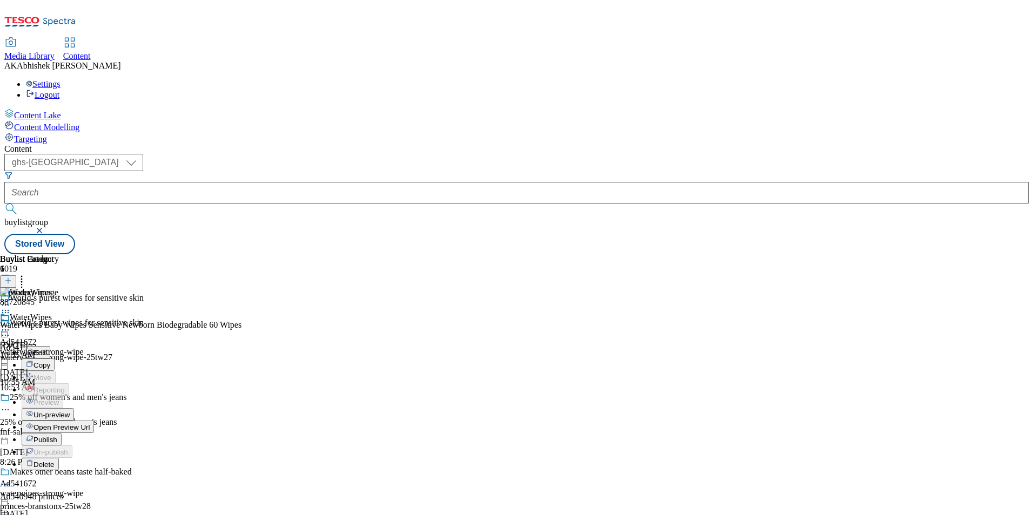
click at [11, 325] on icon at bounding box center [5, 330] width 11 height 11
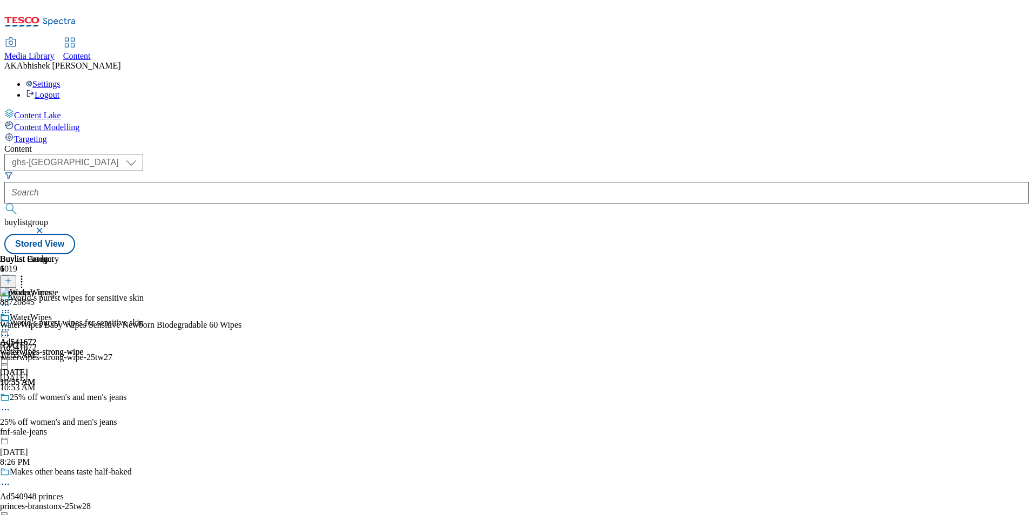
click at [11, 325] on icon at bounding box center [5, 330] width 11 height 11
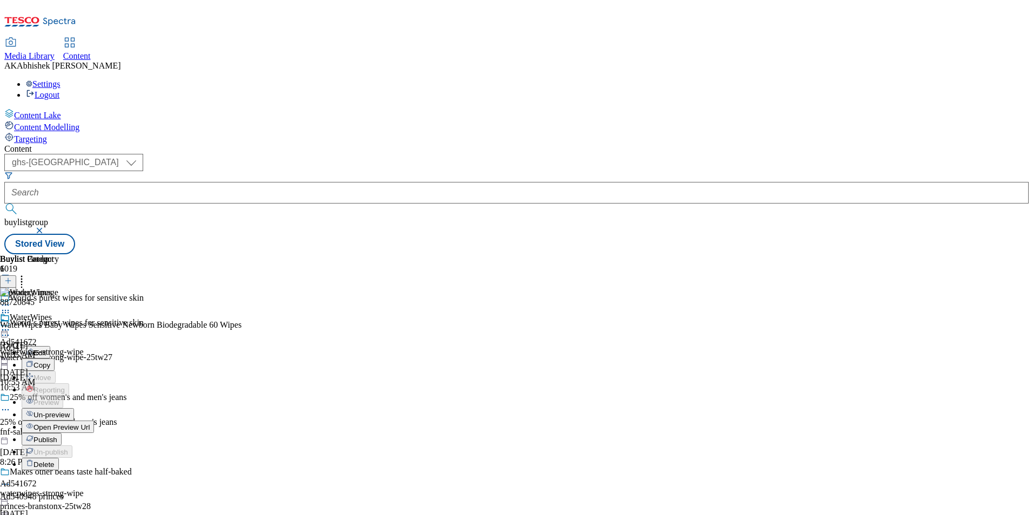
click at [46, 349] on span "Edit" at bounding box center [39, 353] width 12 height 8
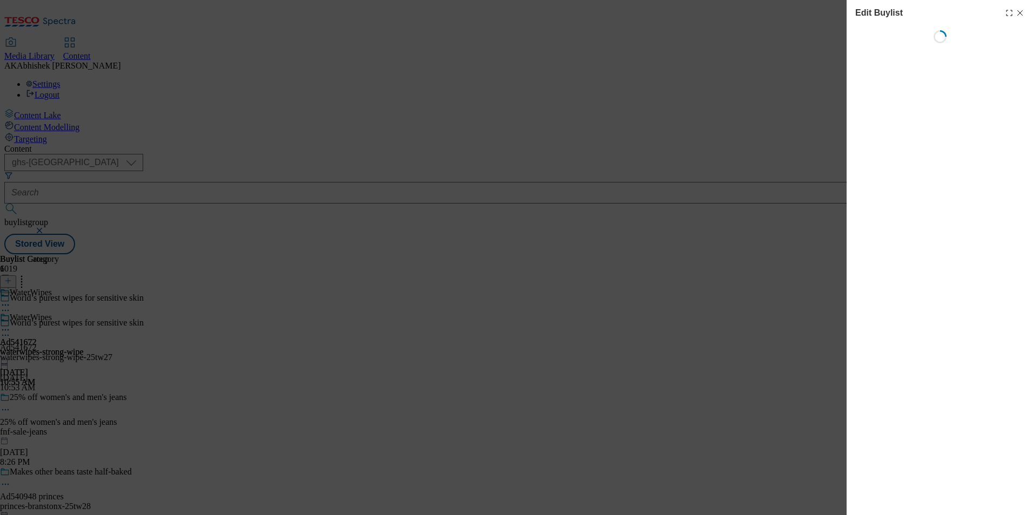
select select "tactical"
select select "supplier funded short term 1-3 weeks"
select select "dunnhumby"
select select "Banner"
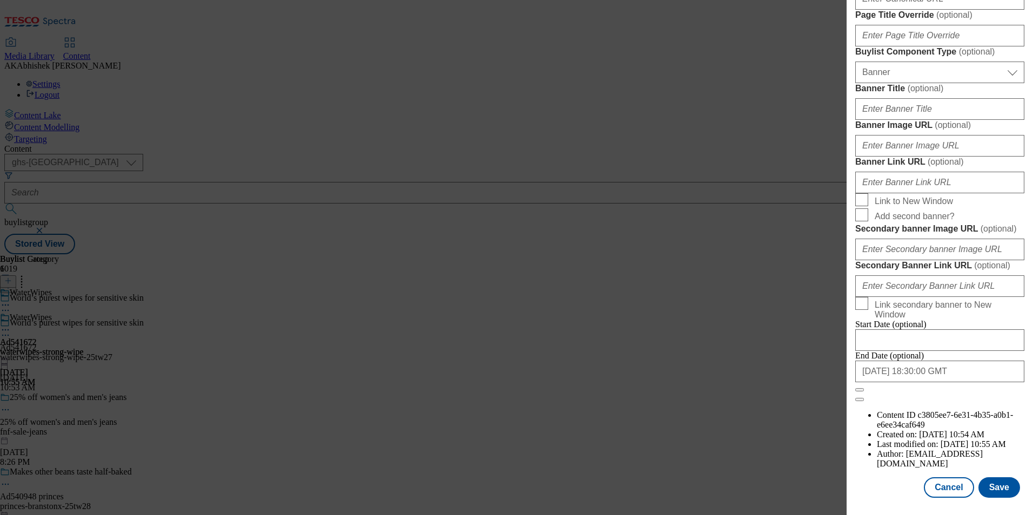
scroll to position [1113, 0]
click at [990, 489] on button "Save" at bounding box center [999, 488] width 42 height 21
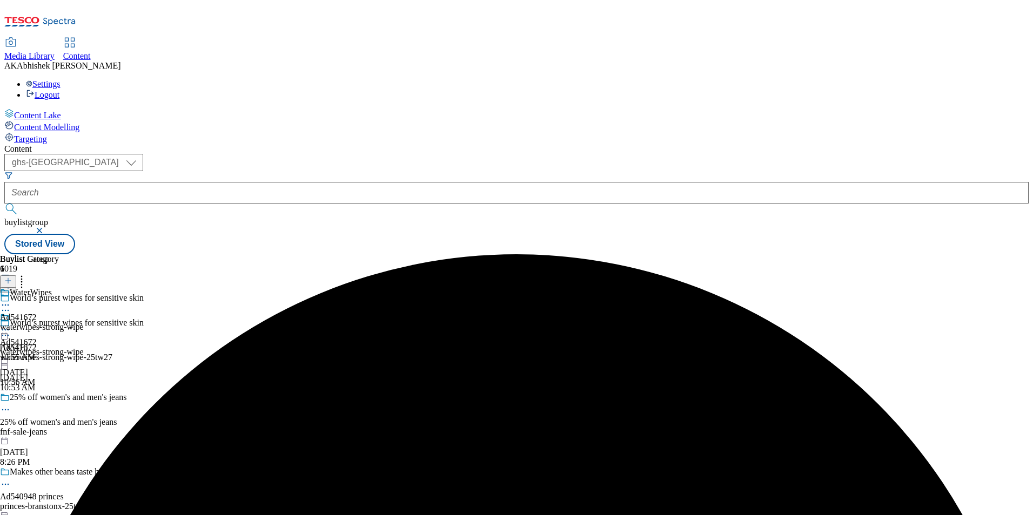
click at [4, 305] on circle at bounding box center [3, 306] width 2 height 2
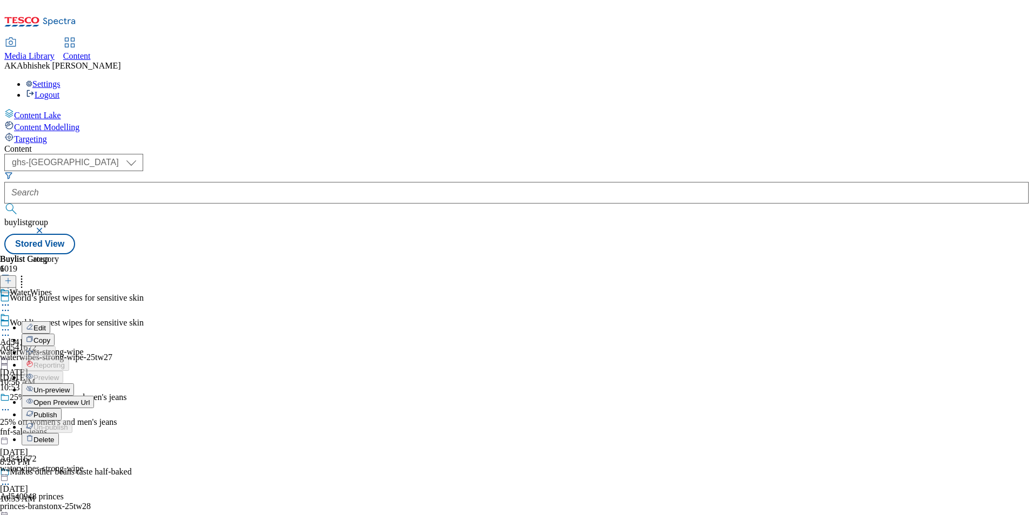
click at [90, 399] on span "Open Preview Url" at bounding box center [61, 403] width 56 height 8
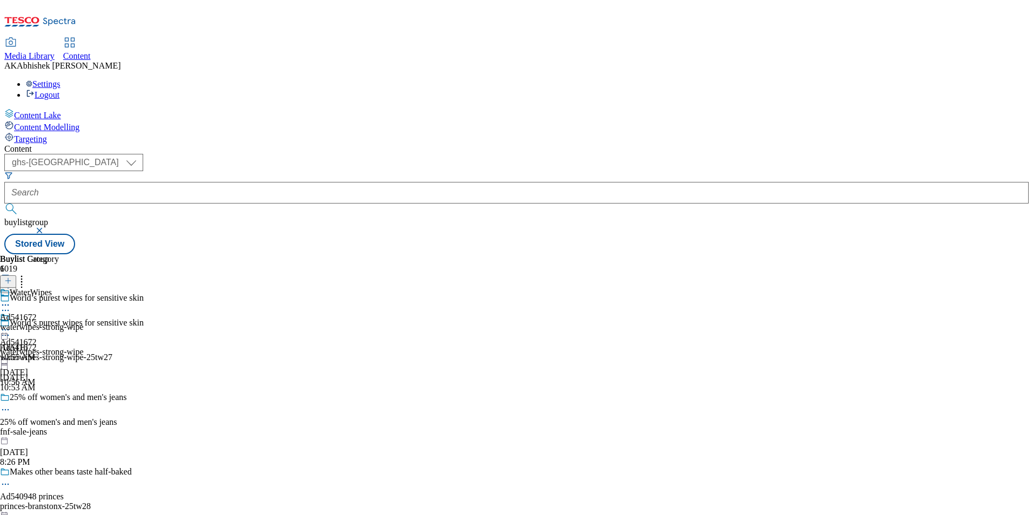
click at [11, 330] on icon at bounding box center [5, 335] width 11 height 11
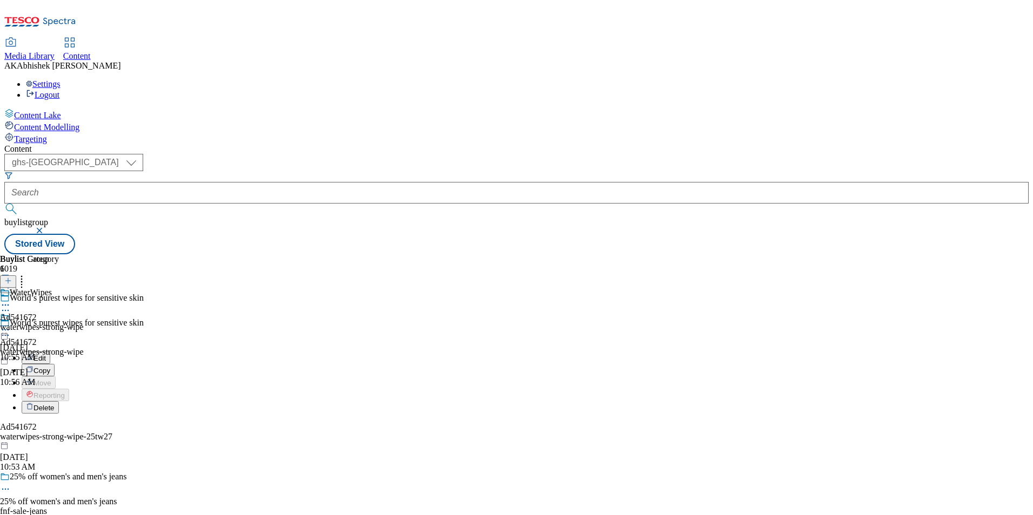
click at [46, 354] on span "Edit" at bounding box center [39, 358] width 12 height 8
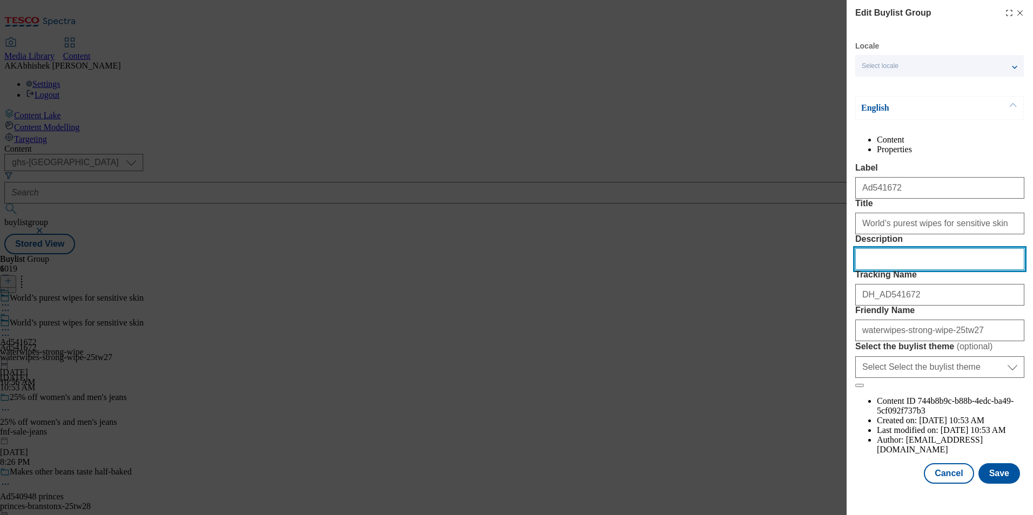
click at [899, 270] on input "Description" at bounding box center [939, 259] width 169 height 22
paste input "Waterwipes Biodegradable Baby Wipes 60 Pack"
type input "Waterwipes Biodegradable Baby Wipes 60 Pack"
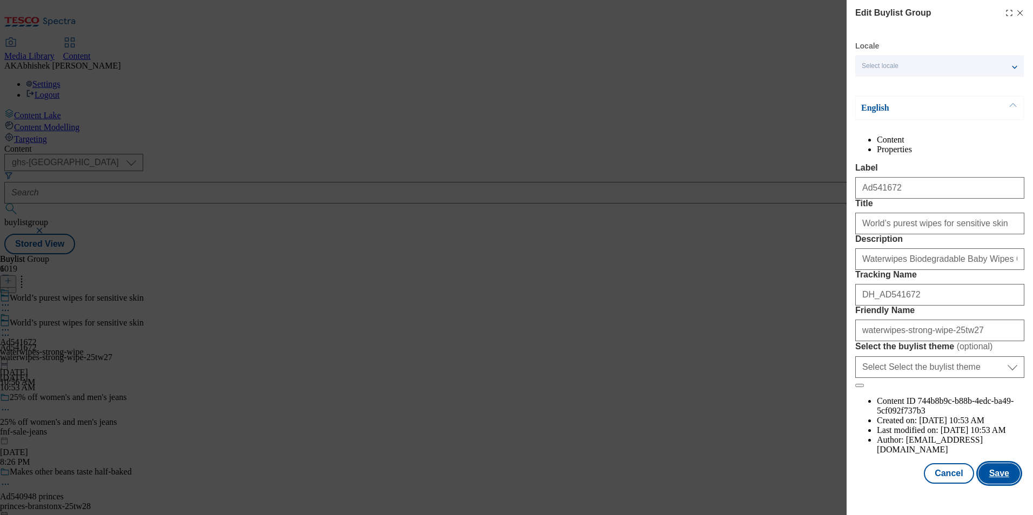
click at [1001, 484] on button "Save" at bounding box center [999, 473] width 42 height 21
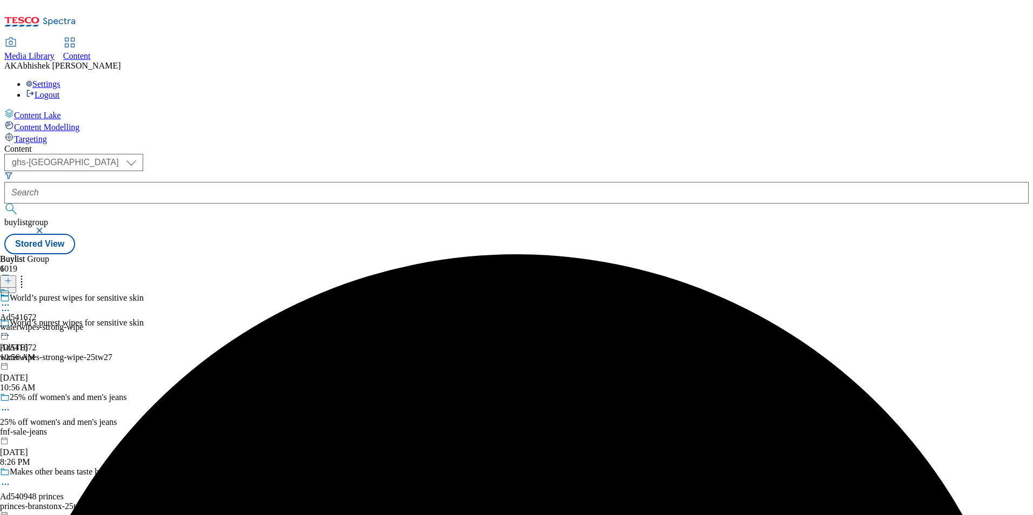
click at [11, 300] on icon at bounding box center [5, 305] width 11 height 11
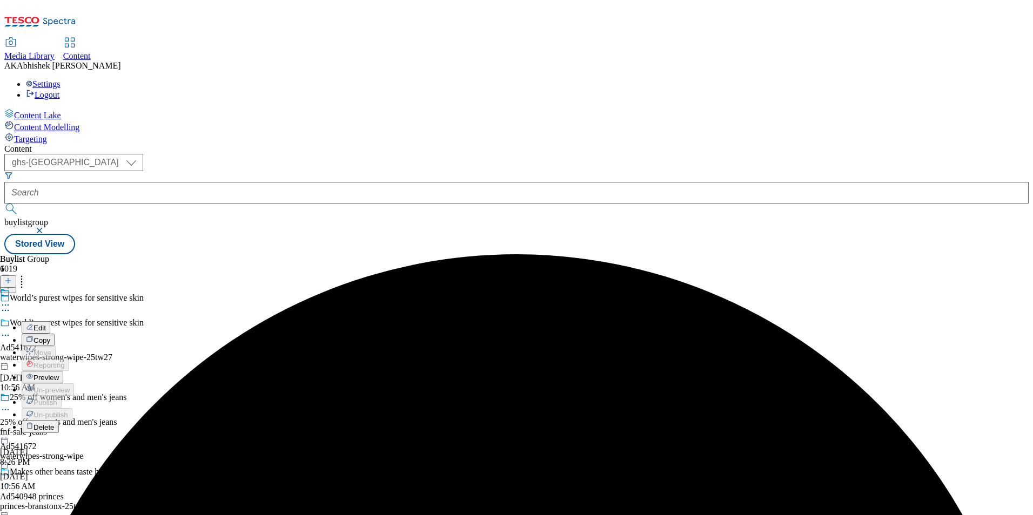
click at [46, 324] on span "Edit" at bounding box center [39, 328] width 12 height 8
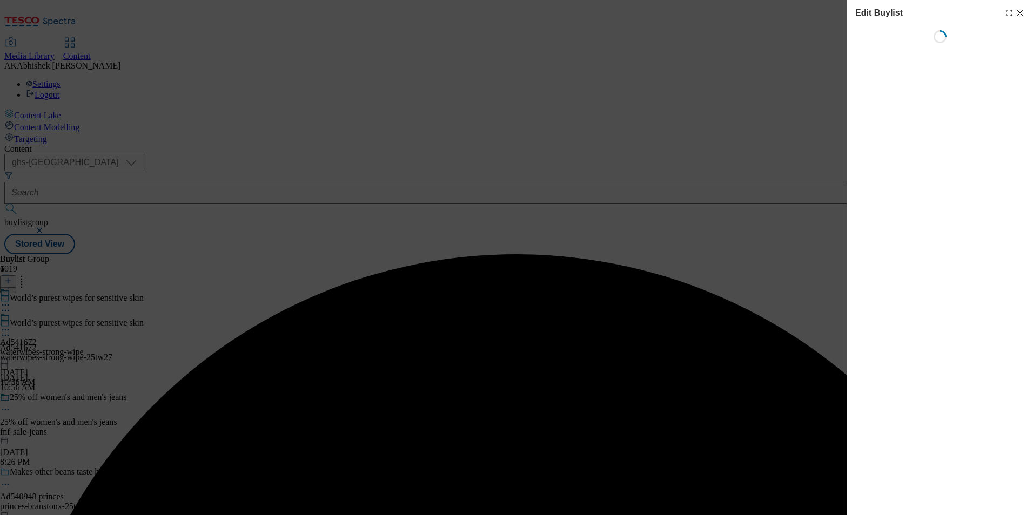
select select "tactical"
select select "supplier funded short term 1-3 weeks"
select select "dunnhumby"
select select "Banner"
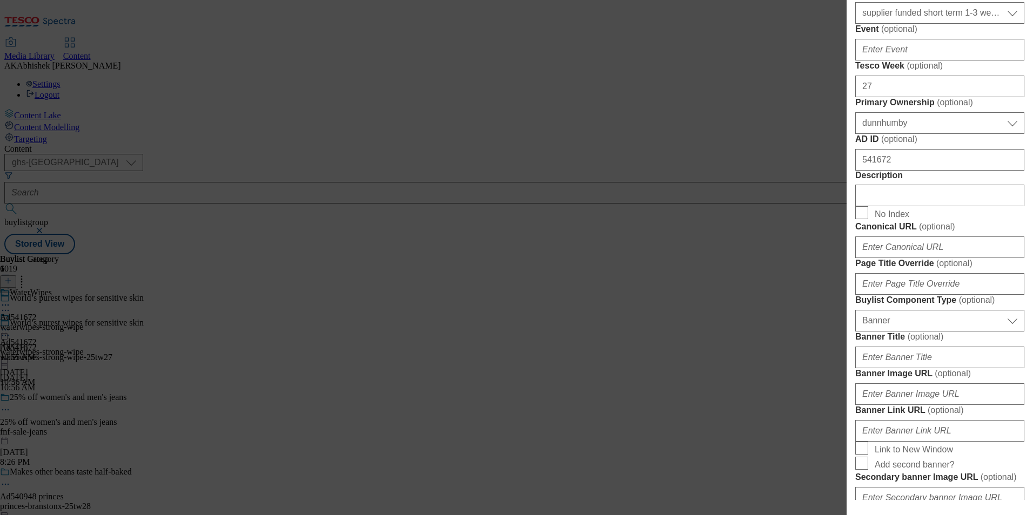
scroll to position [486, 0]
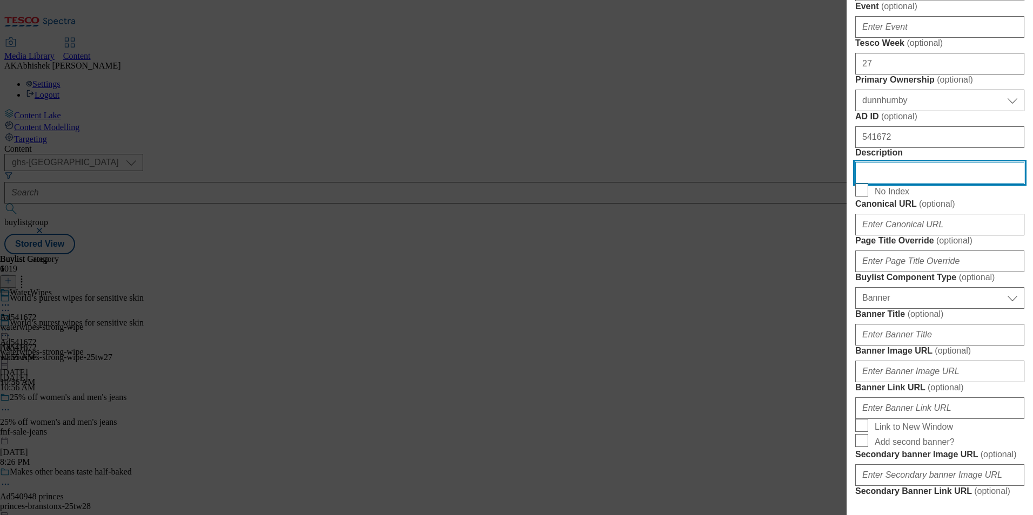
click at [909, 184] on input "Description" at bounding box center [939, 173] width 169 height 22
paste input "Waterwipes Biodegradable Baby Wipes 60 Pack"
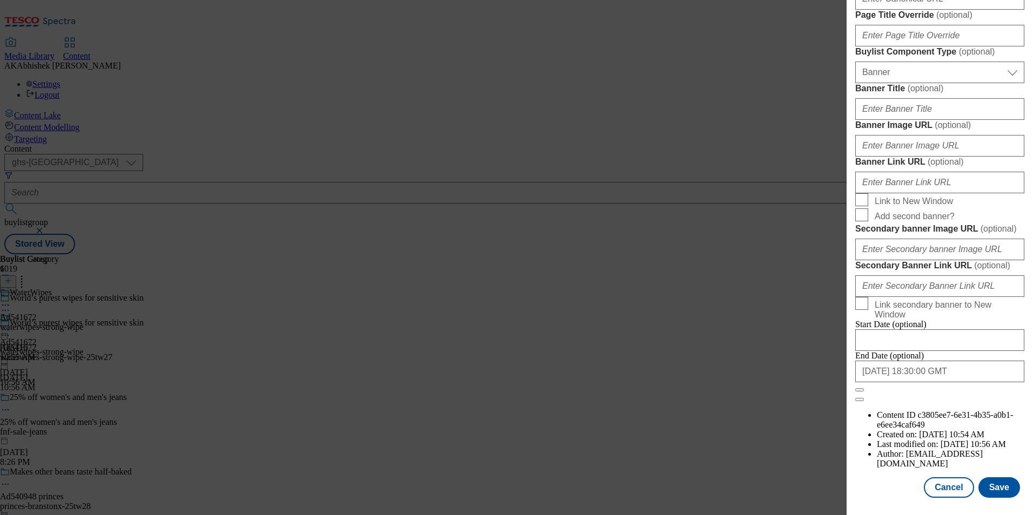
scroll to position [1113, 0]
type input "Waterwipes Biodegradable Baby Wipes 60 Pack"
click at [995, 486] on button "Save" at bounding box center [999, 488] width 42 height 21
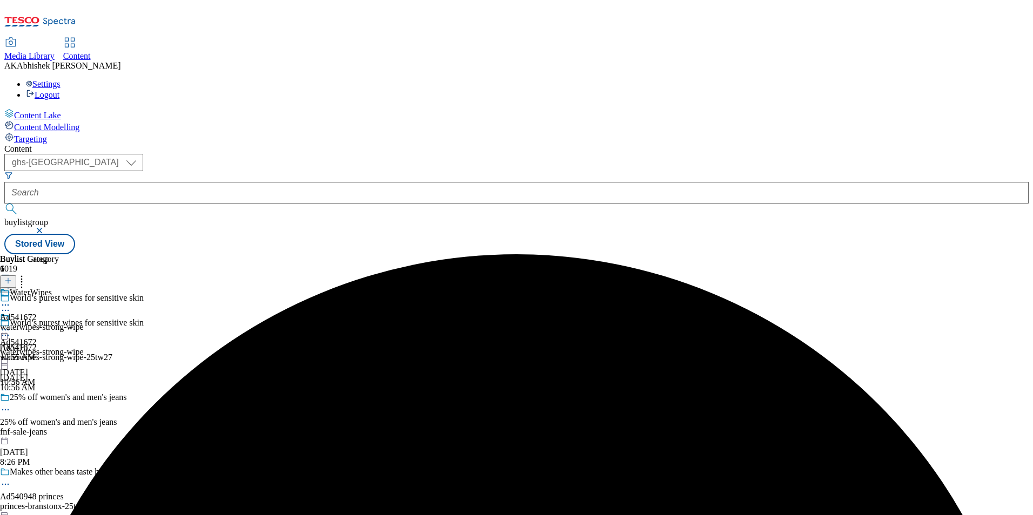
click at [11, 300] on icon at bounding box center [5, 305] width 11 height 11
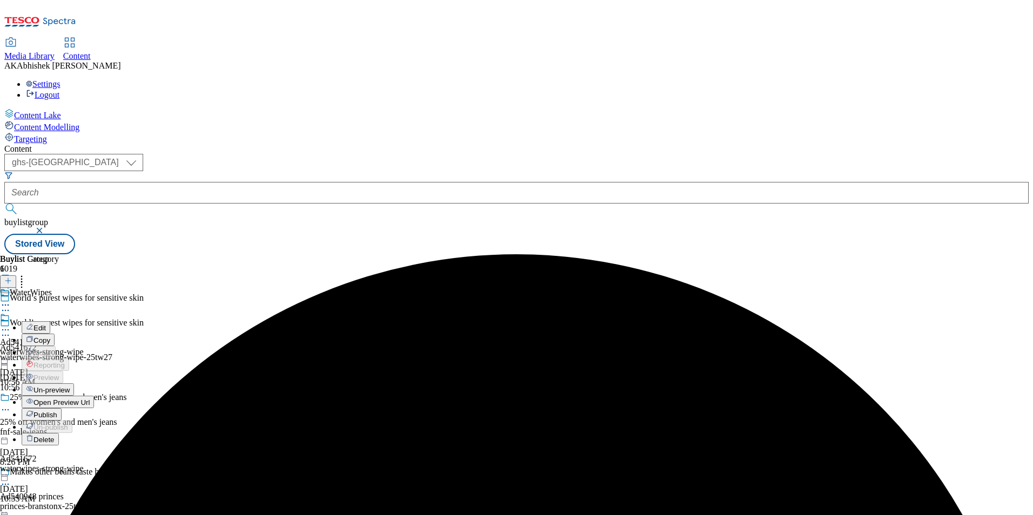
click at [46, 324] on span "Edit" at bounding box center [39, 328] width 12 height 8
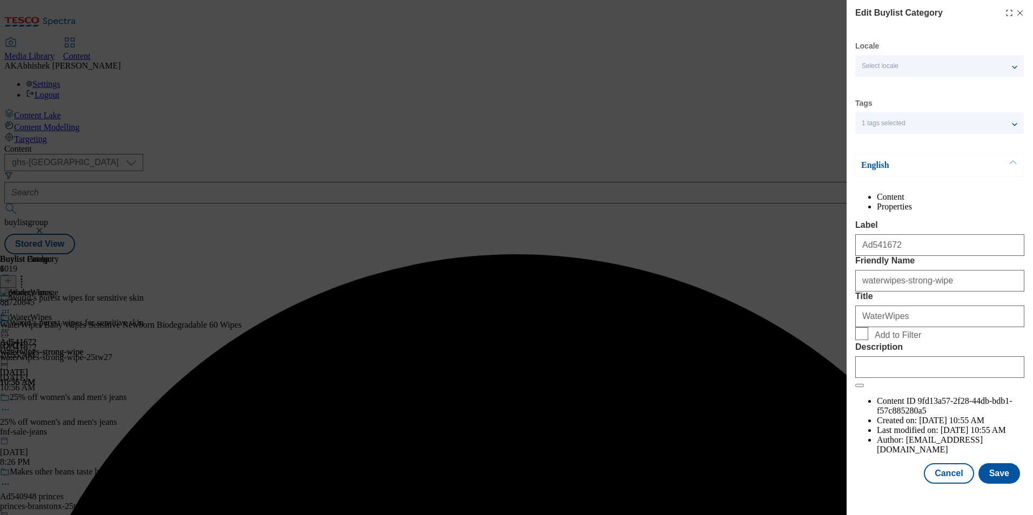
scroll to position [16, 0]
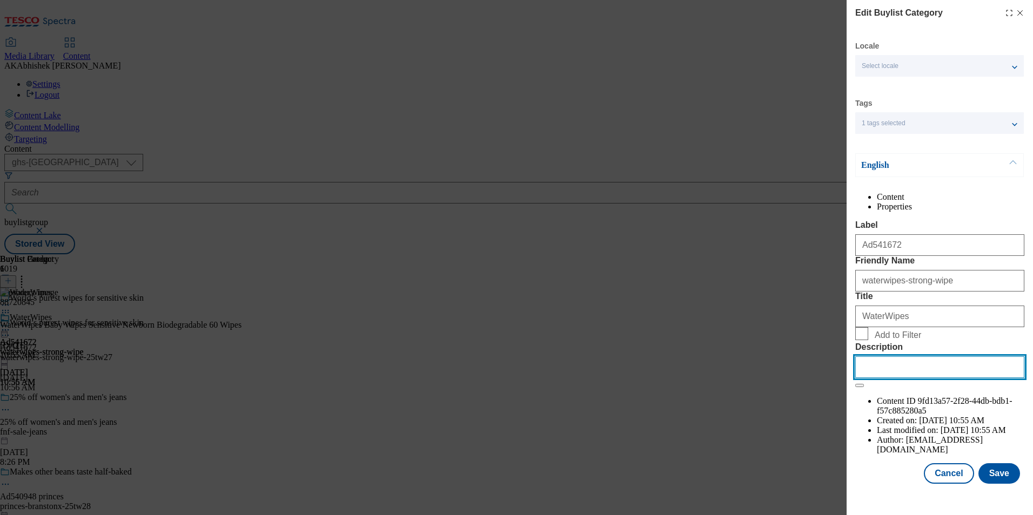
click at [951, 378] on input "Description" at bounding box center [939, 368] width 169 height 22
paste input "Waterwipes Biodegradable Baby Wipes 60 Pack"
type input "Waterwipes Biodegradable Baby Wipes 60 Pack"
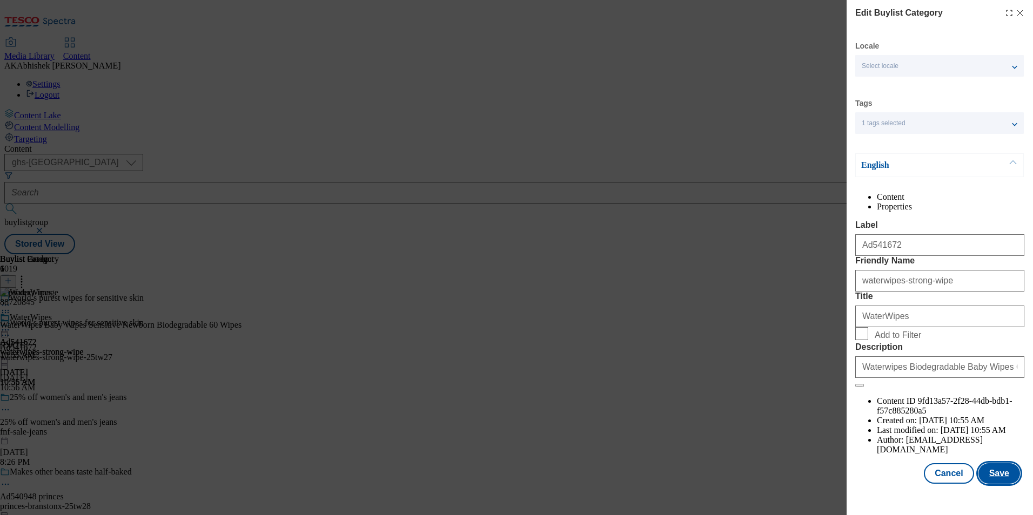
click at [996, 482] on button "Save" at bounding box center [999, 473] width 42 height 21
